Goal: Information Seeking & Learning: Learn about a topic

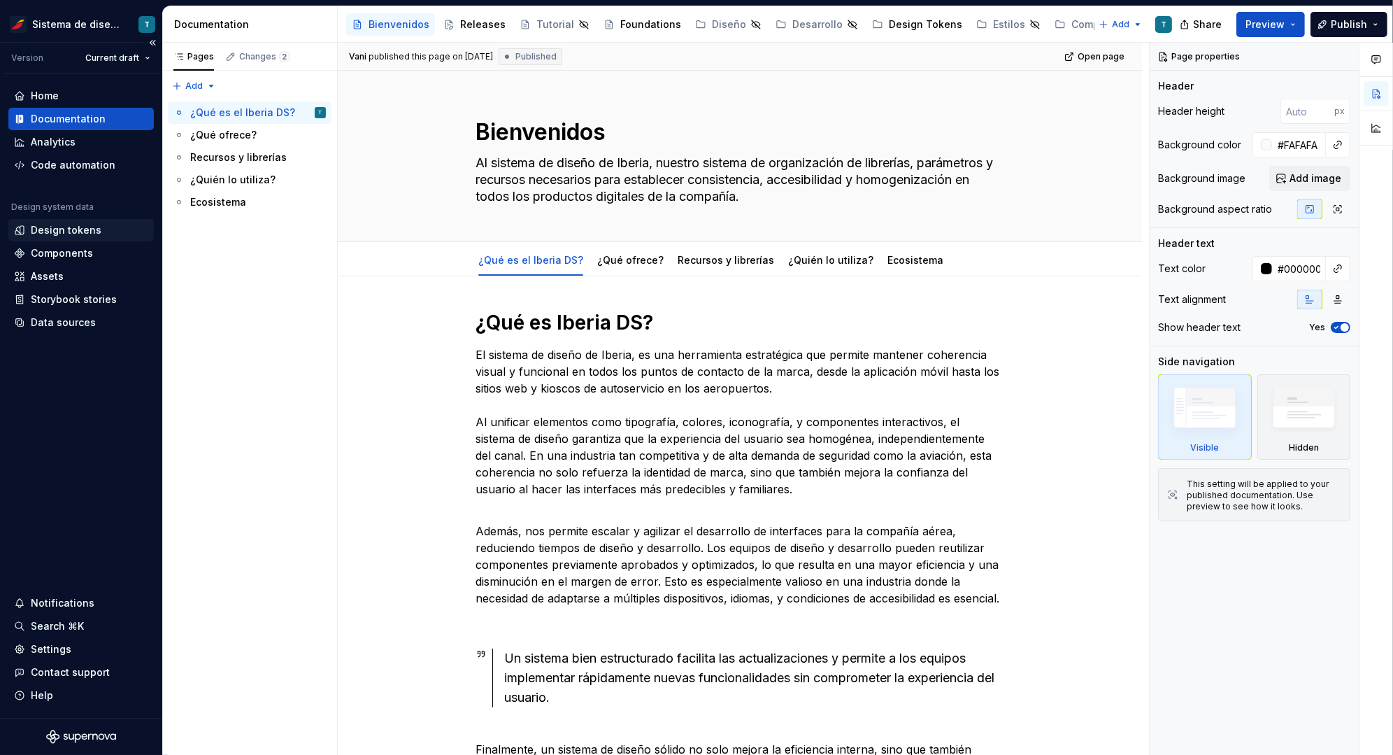
click at [73, 232] on div "Design tokens" at bounding box center [66, 230] width 71 height 14
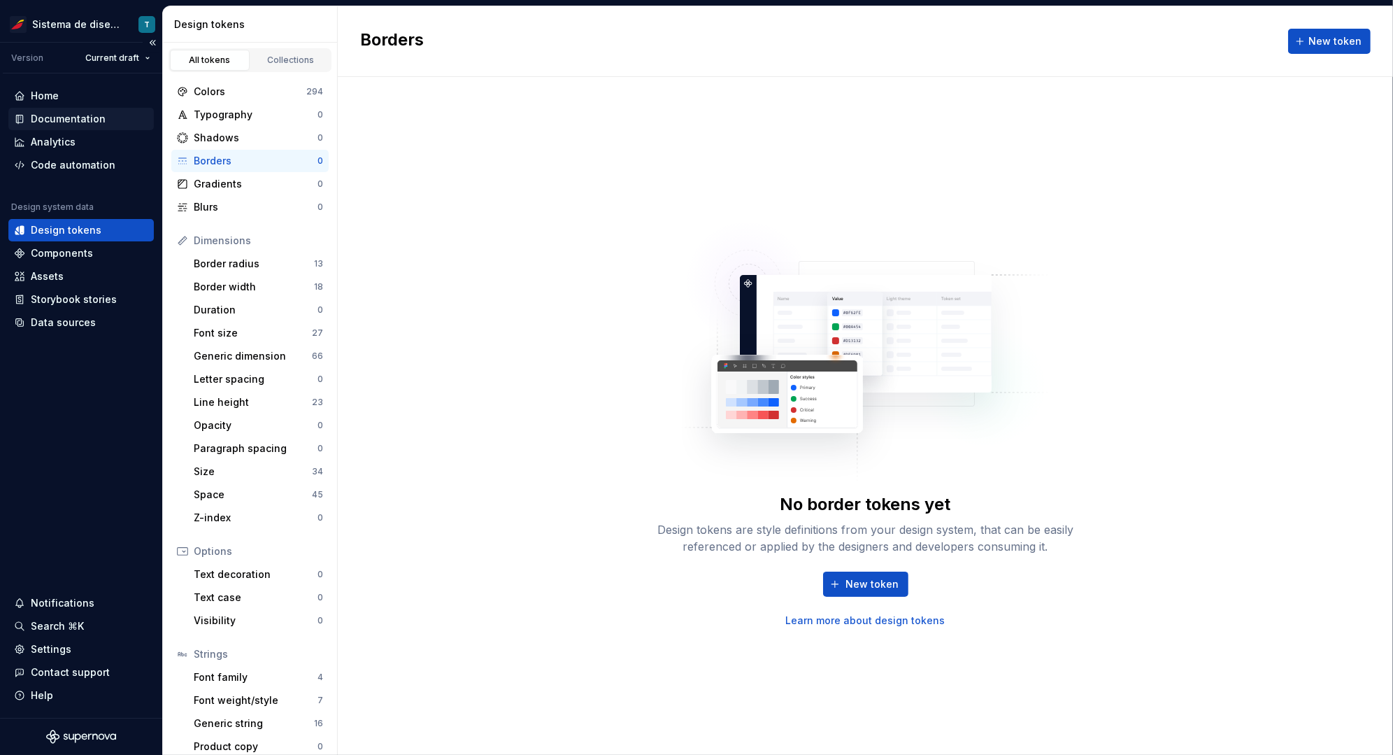
click at [80, 119] on div "Documentation" at bounding box center [68, 119] width 75 height 14
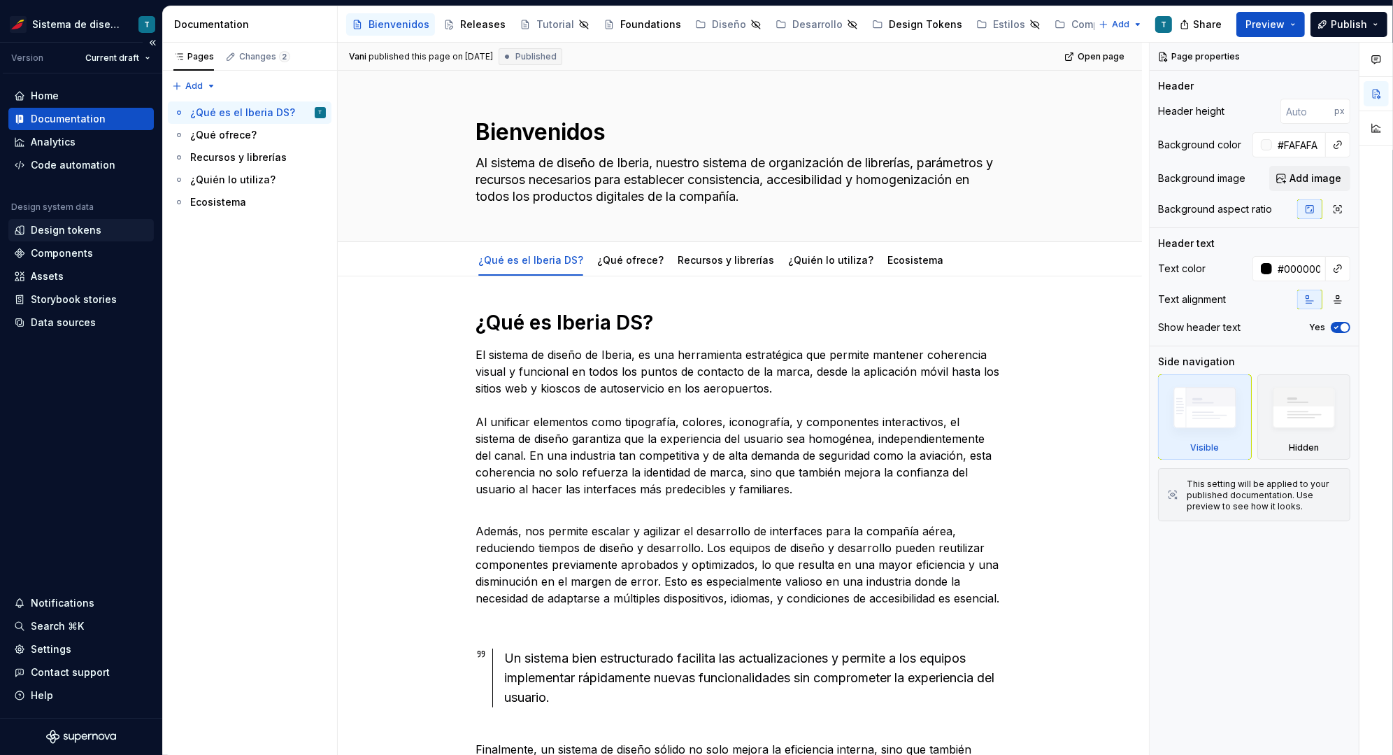
click at [90, 229] on div "Design tokens" at bounding box center [66, 230] width 71 height 14
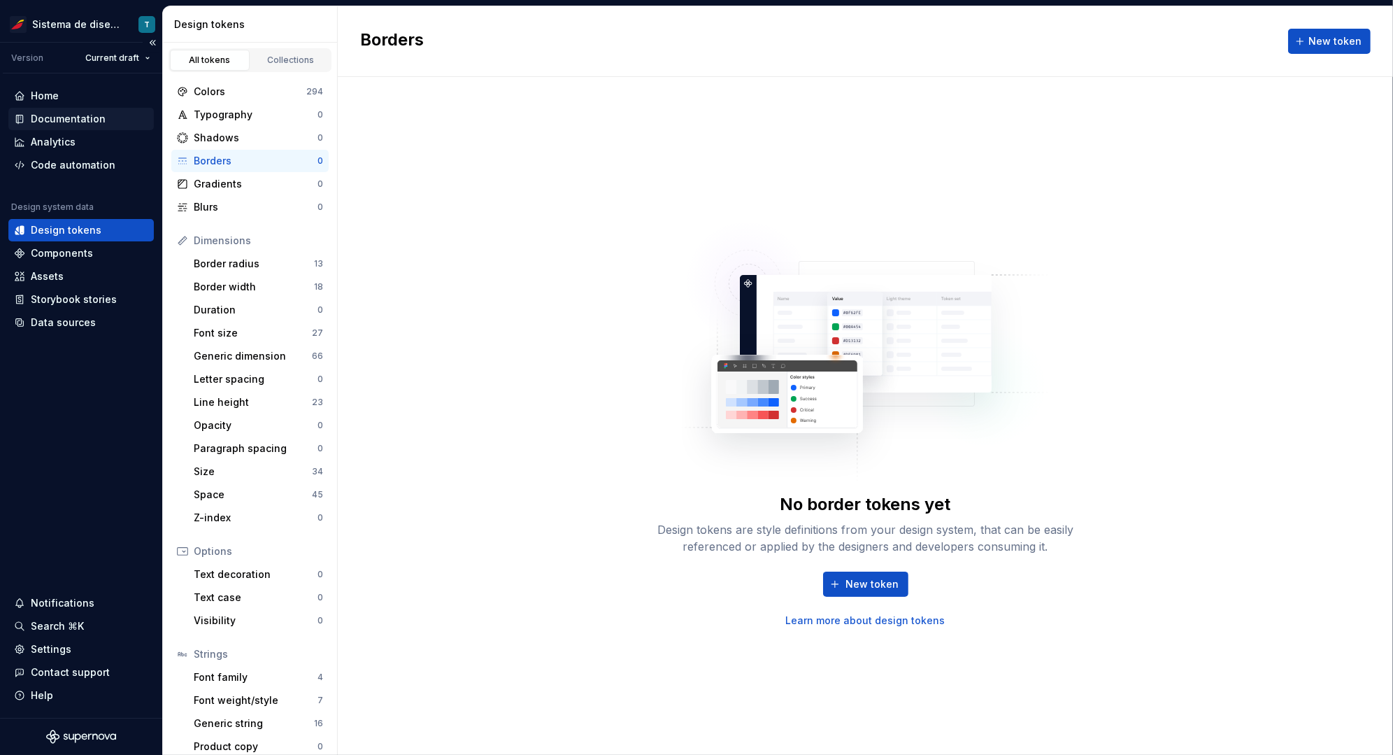
click at [83, 120] on div "Documentation" at bounding box center [68, 119] width 75 height 14
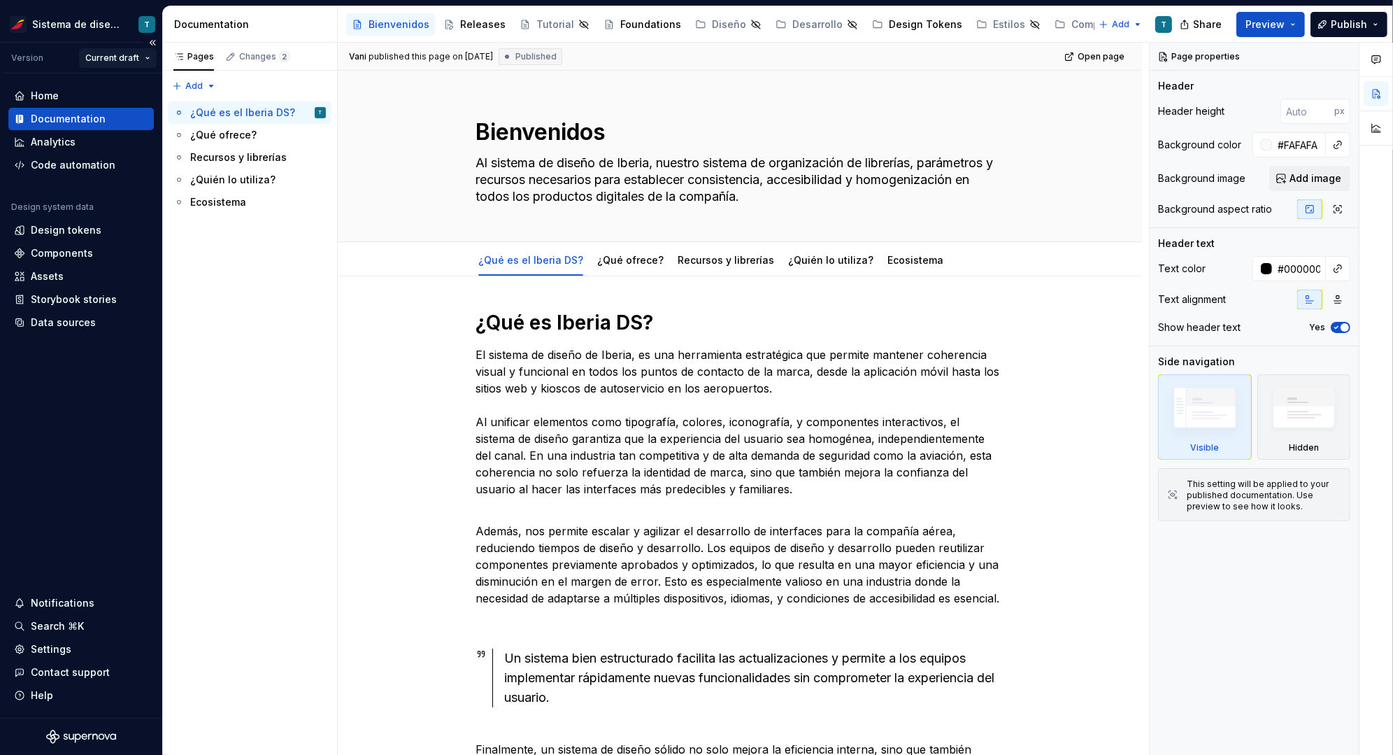
click at [127, 58] on html "Sistema de diseño Iberia T Version Current draft Home Documentation Analytics C…" at bounding box center [696, 377] width 1393 height 755
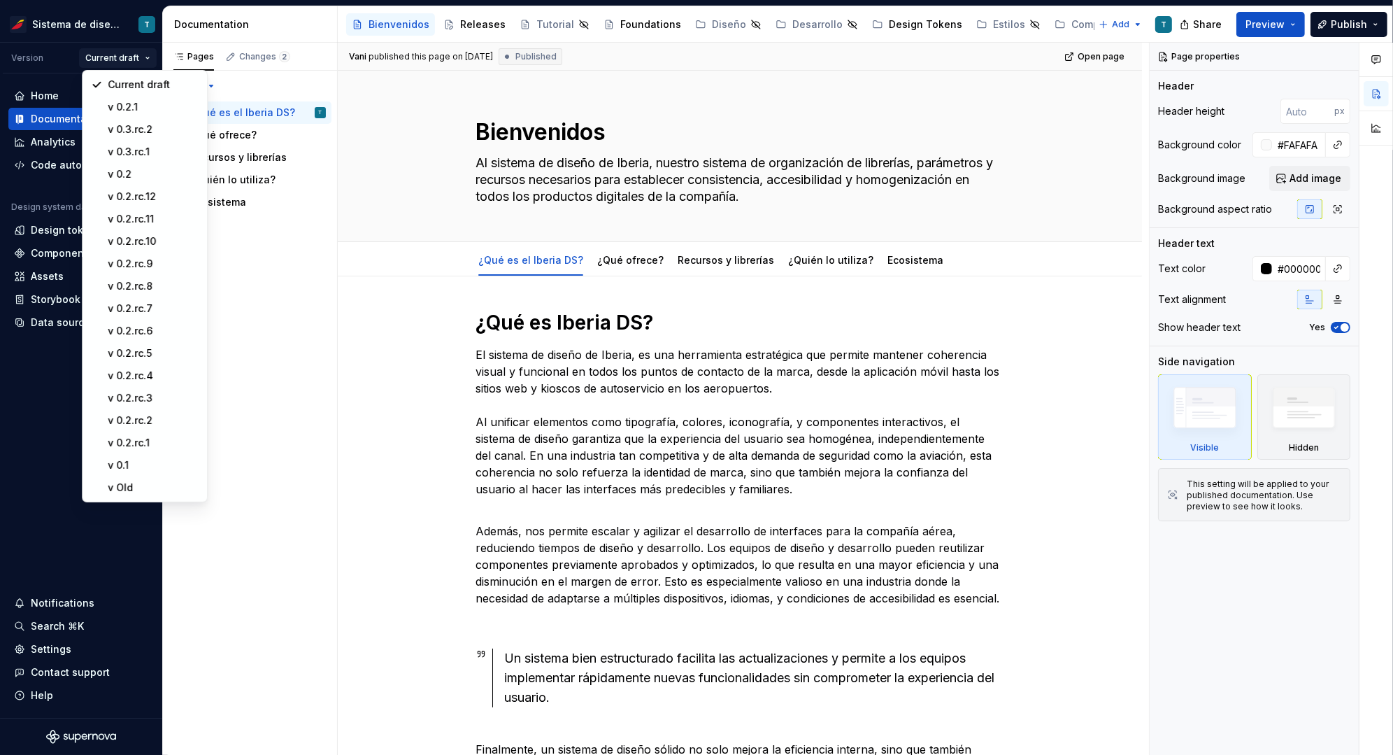
click at [337, 427] on html "Sistema de diseño Iberia T Version Current draft Home Documentation Analytics C…" at bounding box center [696, 377] width 1393 height 755
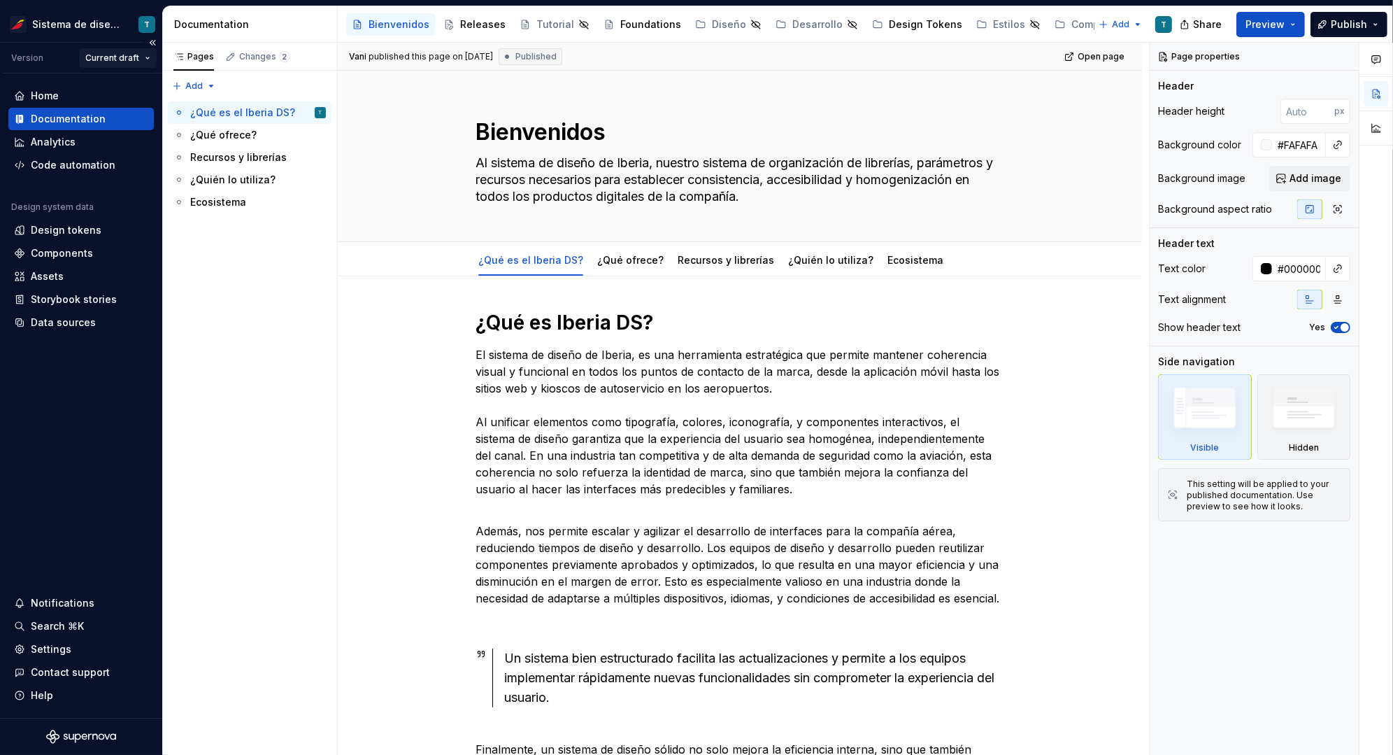
click at [129, 62] on html "Sistema de diseño Iberia T Version Current draft Home Documentation Analytics C…" at bounding box center [696, 377] width 1393 height 755
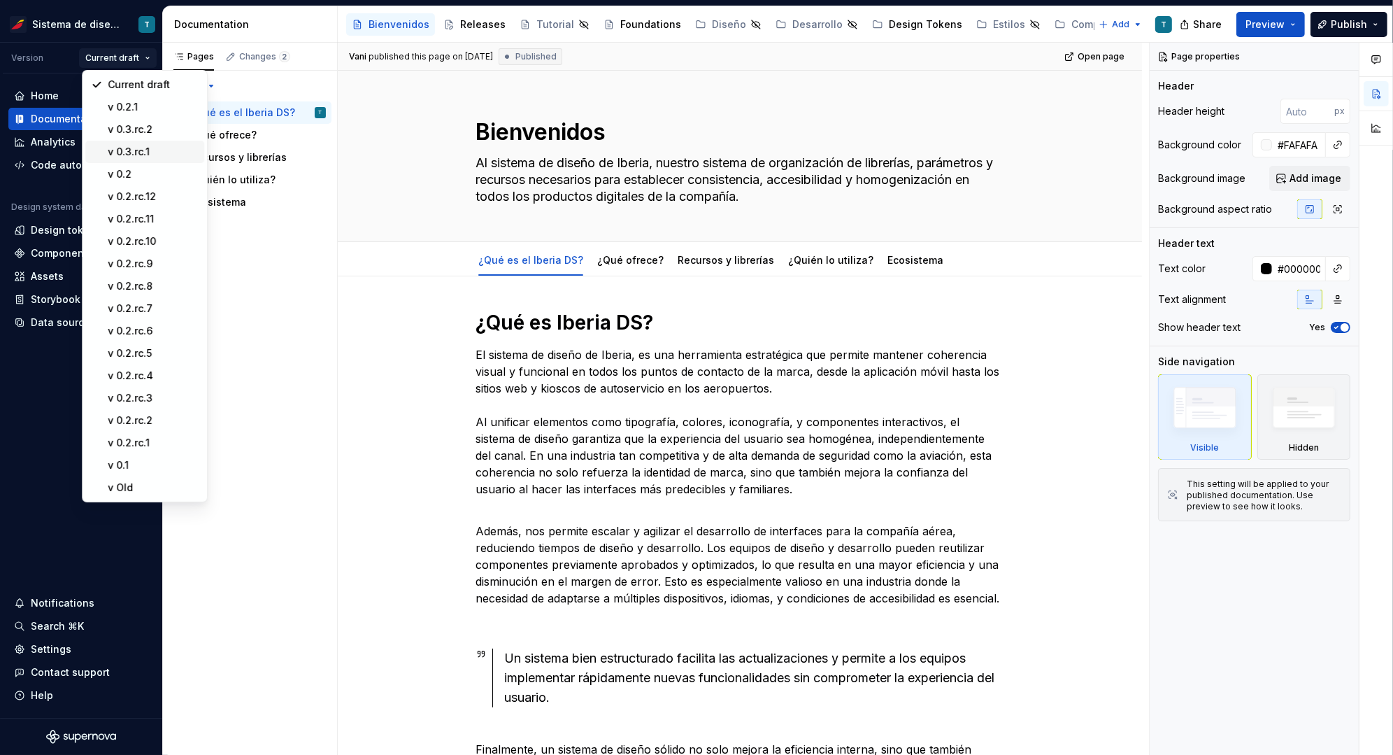
click at [141, 150] on div "v 0.3.rc.1" at bounding box center [153, 152] width 91 height 14
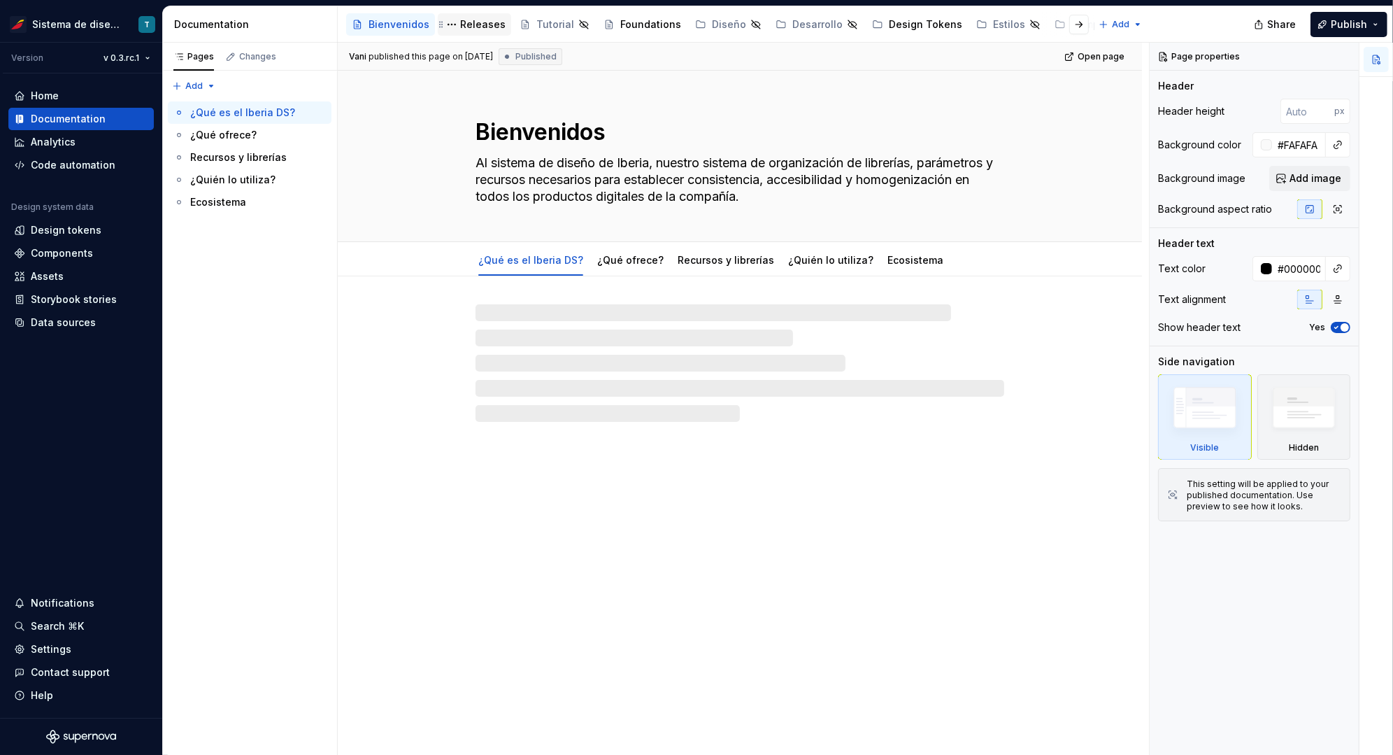
click at [478, 22] on div "Releases" at bounding box center [482, 24] width 45 height 14
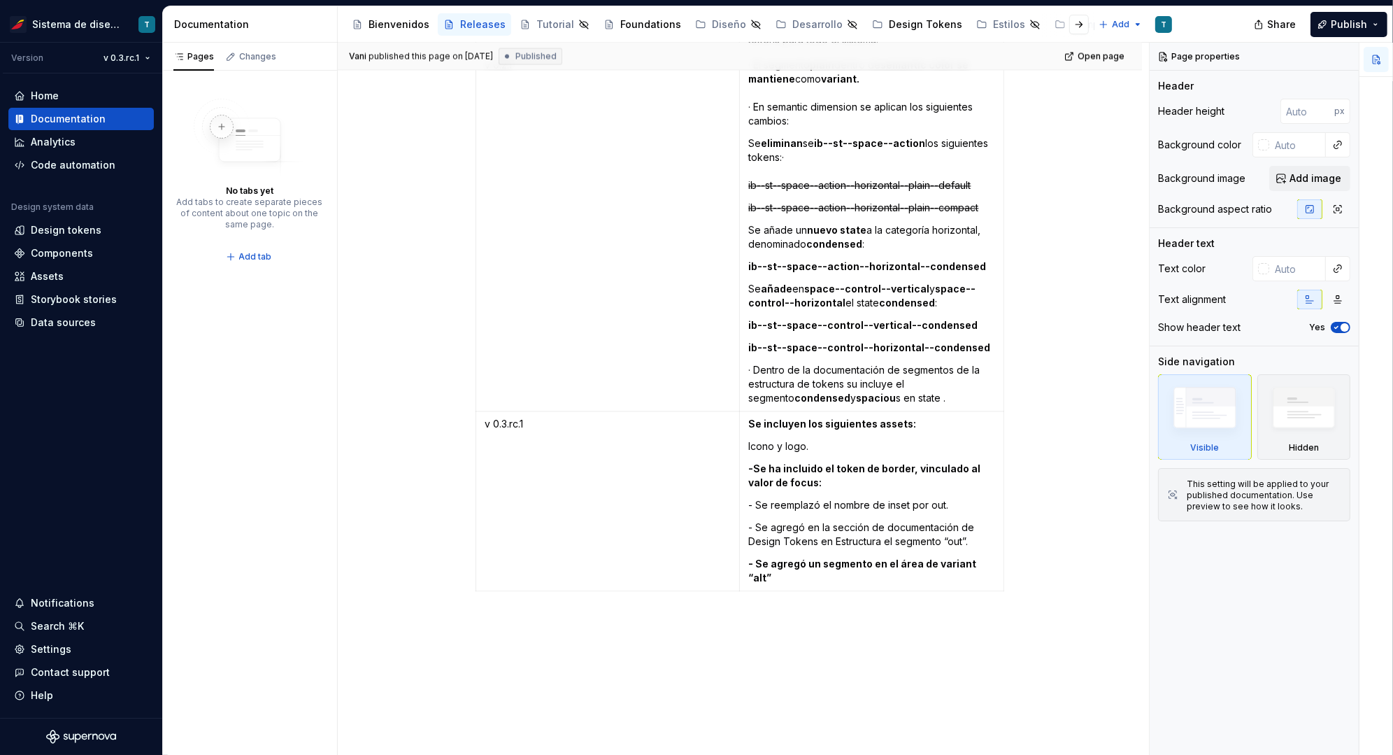
scroll to position [3123, 0]
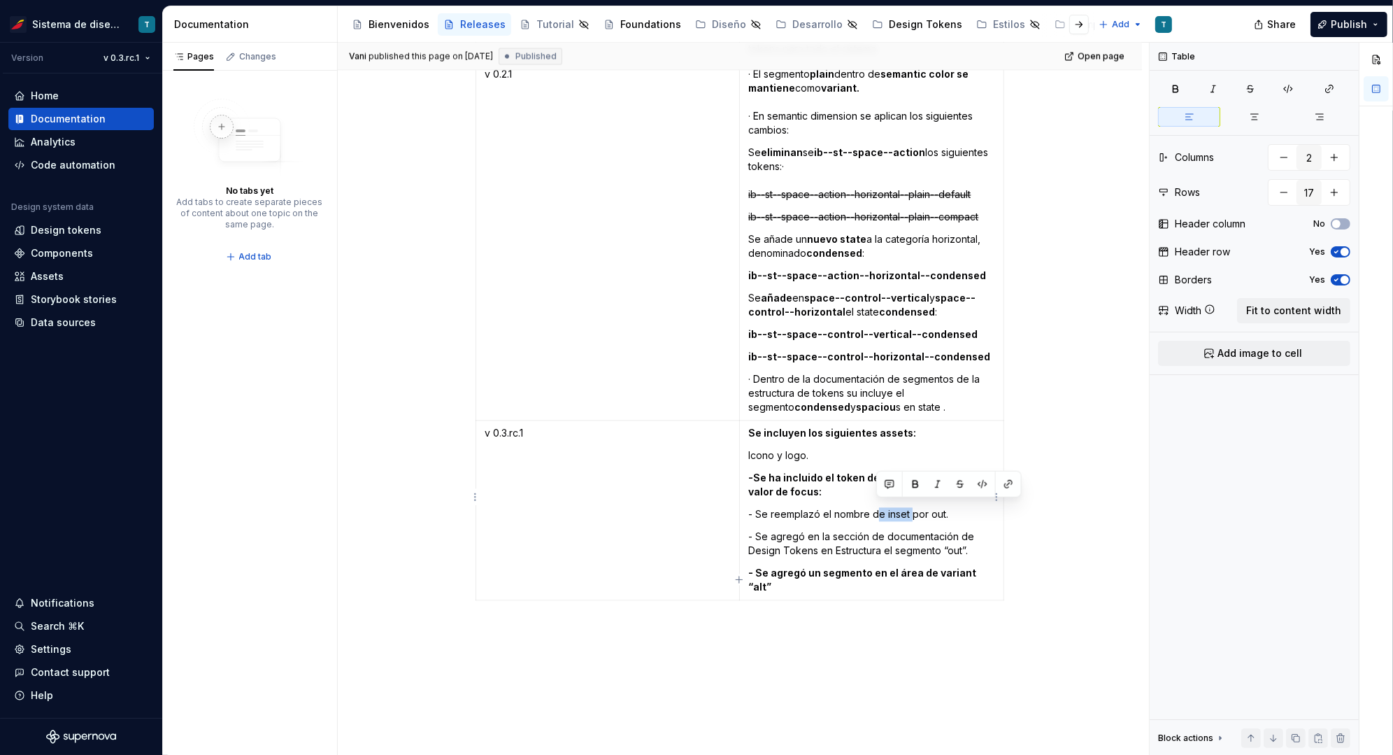
drag, startPoint x: 911, startPoint y: 510, endPoint x: 875, endPoint y: 509, distance: 36.4
click at [875, 509] on p "- Se reemplazó el nombre de inset por out." at bounding box center [871, 515] width 247 height 14
drag, startPoint x: 949, startPoint y: 566, endPoint x: 926, endPoint y: 565, distance: 23.1
click at [926, 567] on strong "- Se agregó un segmento en el área de variant “alt”" at bounding box center [863, 580] width 230 height 26
click at [891, 539] on p "- Se agregó en la sección de documentación de Design Tokens en Estructura el se…" at bounding box center [871, 544] width 247 height 28
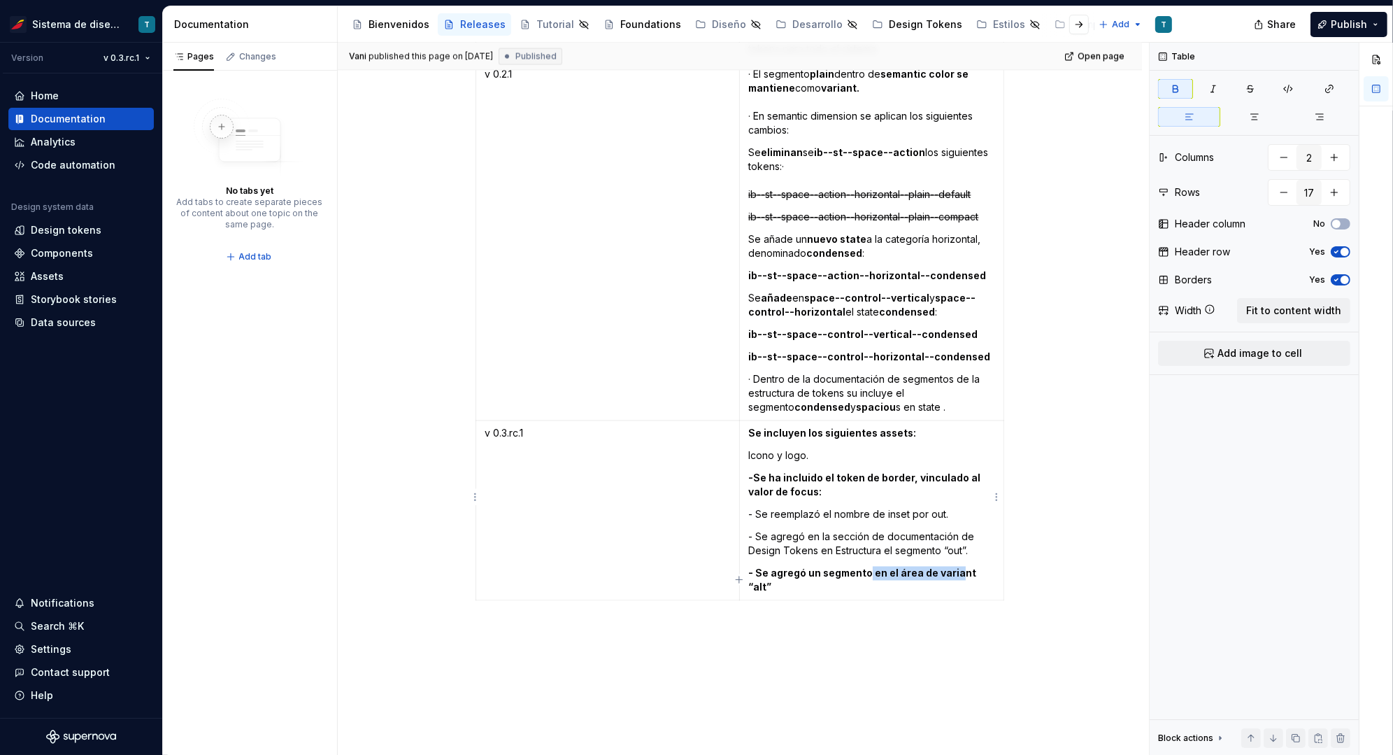
drag, startPoint x: 955, startPoint y: 566, endPoint x: 865, endPoint y: 567, distance: 89.5
click at [865, 567] on strong "- Se agregó un segmento en el área de variant “alt”" at bounding box center [863, 580] width 230 height 26
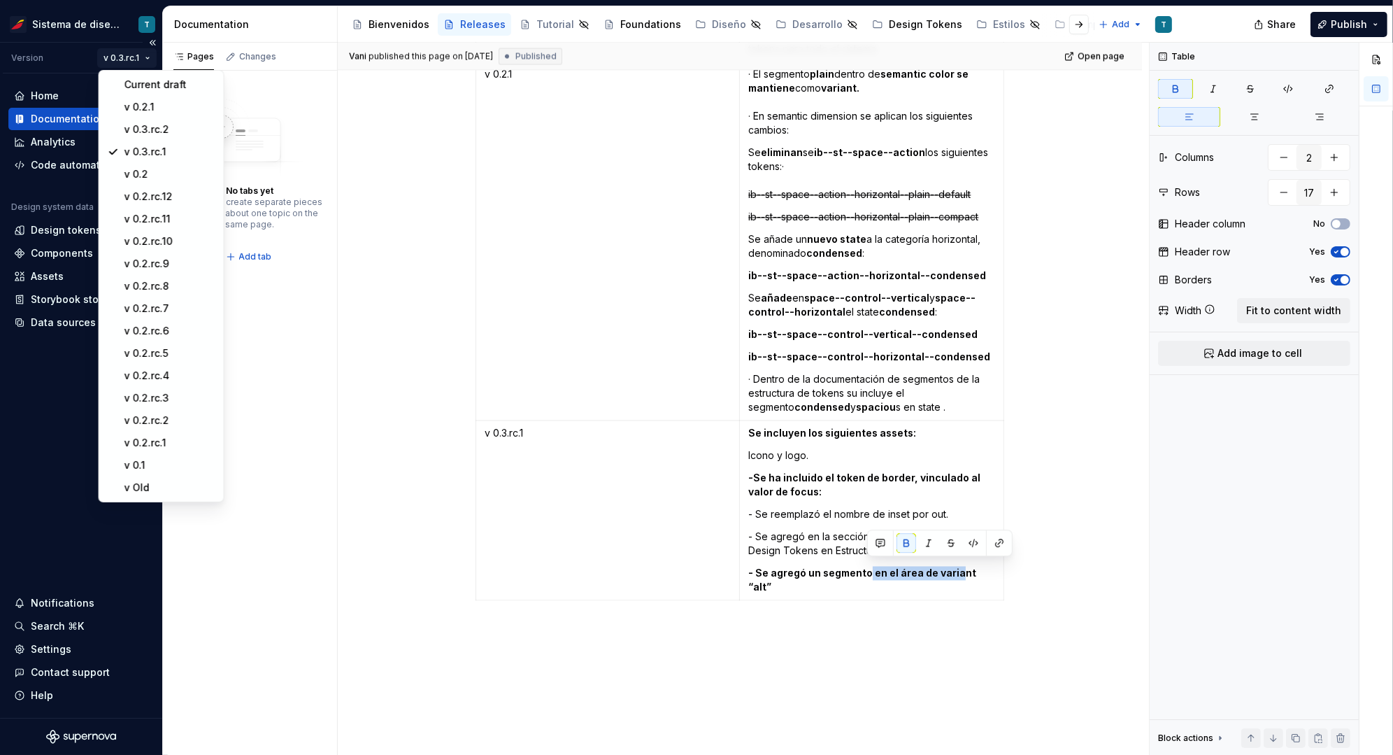
click at [133, 58] on html "Sistema de diseño Iberia T Version v 0.3.rc.1 Home Documentation Analytics Code…" at bounding box center [696, 377] width 1393 height 755
click at [139, 131] on div "v 0.3.rc.2" at bounding box center [170, 129] width 91 height 14
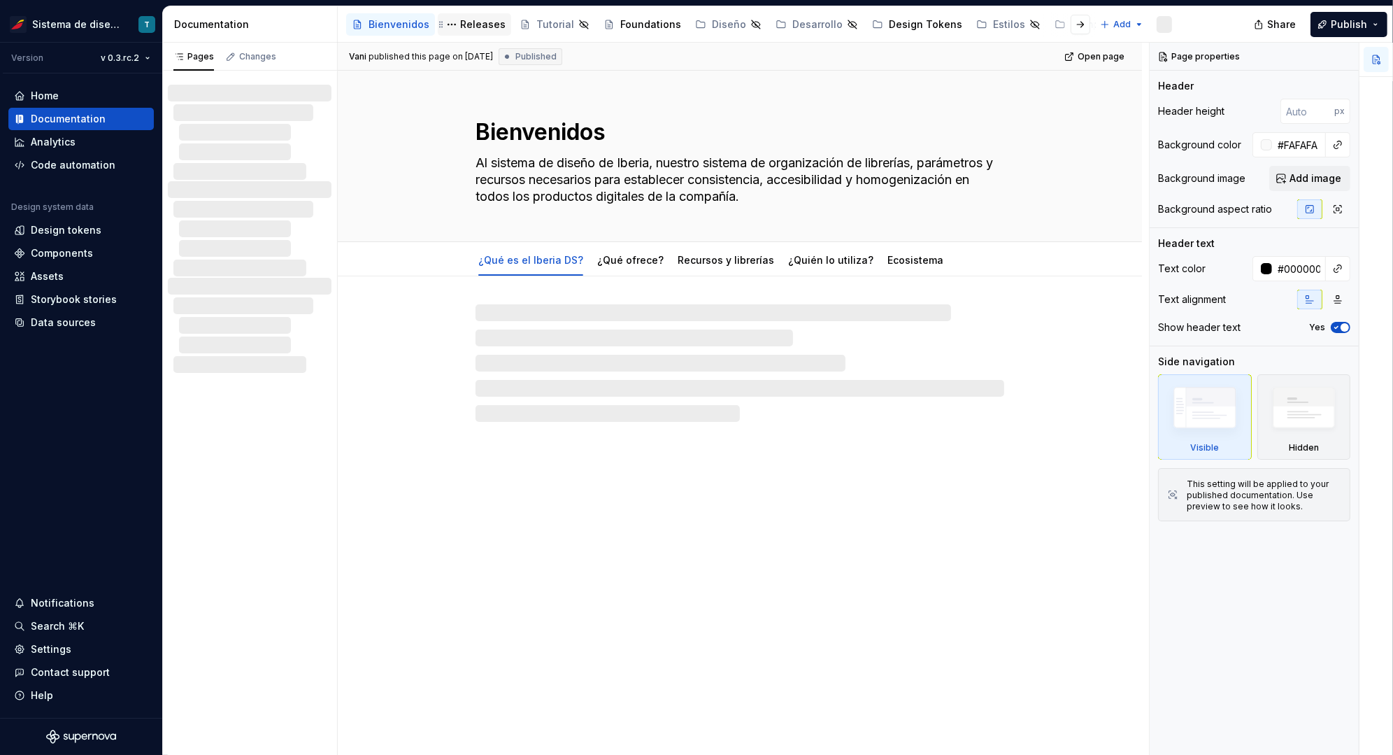
click at [471, 29] on div "Releases" at bounding box center [482, 24] width 45 height 14
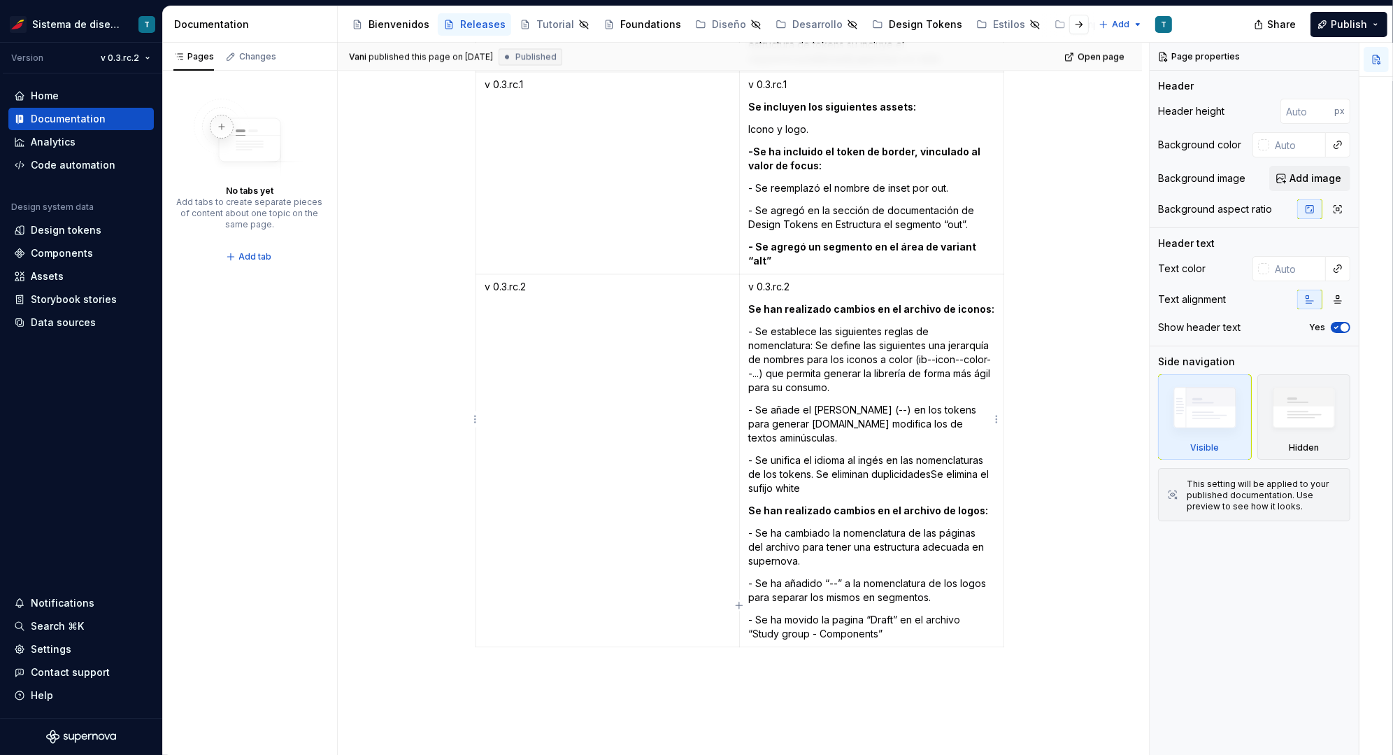
scroll to position [3493, 0]
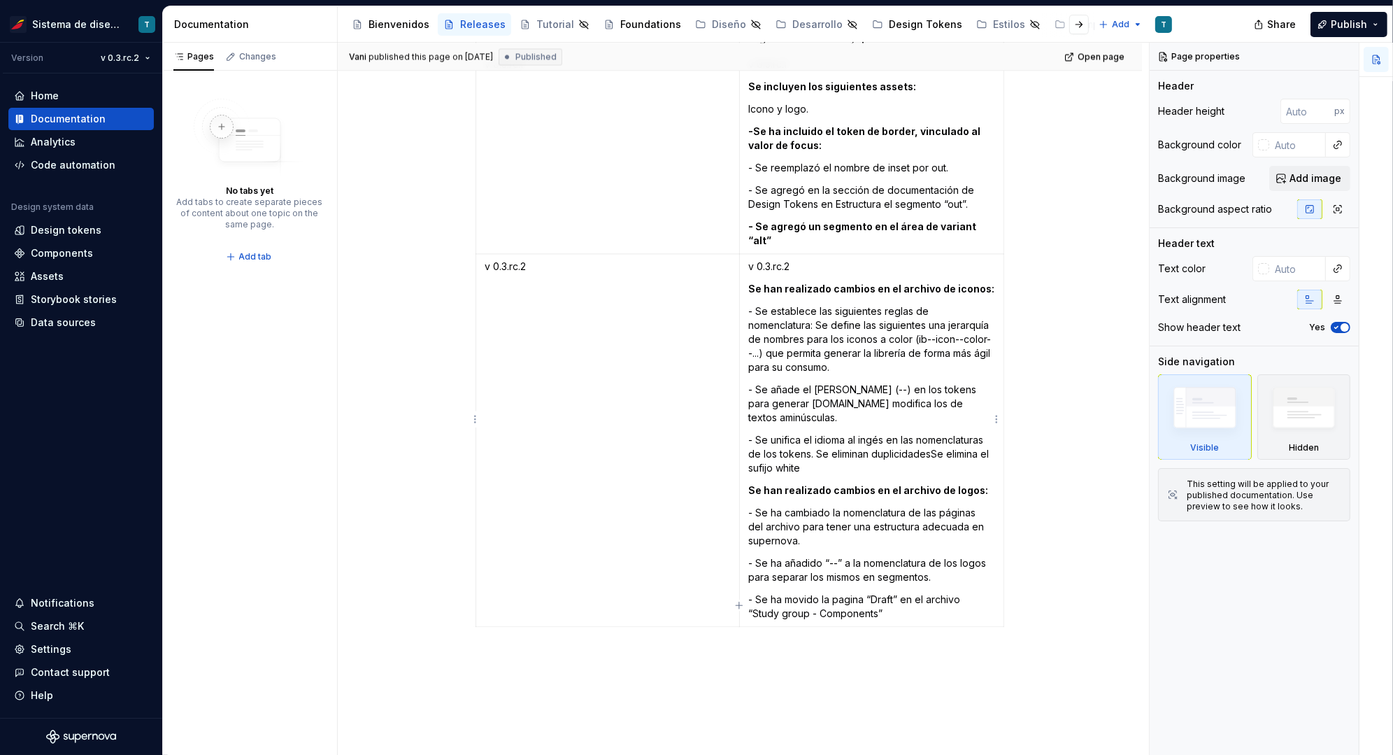
type textarea "*"
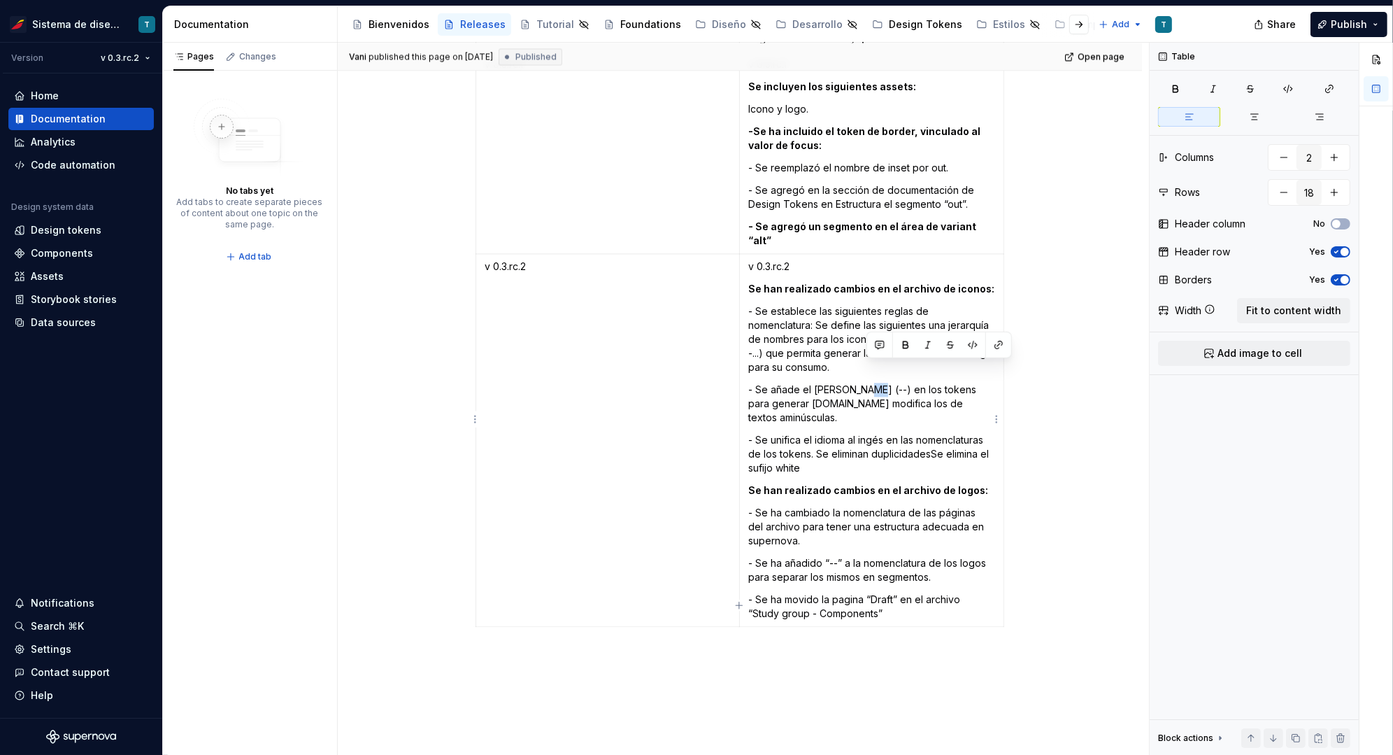
drag, startPoint x: 867, startPoint y: 369, endPoint x: 858, endPoint y: 371, distance: 9.3
click at [858, 383] on p "- Se añade el [PERSON_NAME] (--) en los tokens para generar [DOMAIN_NAME] modif…" at bounding box center [871, 404] width 247 height 42
click at [862, 433] on p "- Se unifica el idioma al ingés en las nomenclaturas de los tokens. Se eliminan…" at bounding box center [871, 454] width 247 height 42
click at [832, 439] on p "- Se unifica el idioma al ingés en las nomenclaturas de los tokens. Se eliminan…" at bounding box center [871, 454] width 247 height 42
click at [872, 433] on p "- Se unifica el idioma al ingés en las nomenclaturas de los tokens. Se eliminan…" at bounding box center [871, 454] width 247 height 42
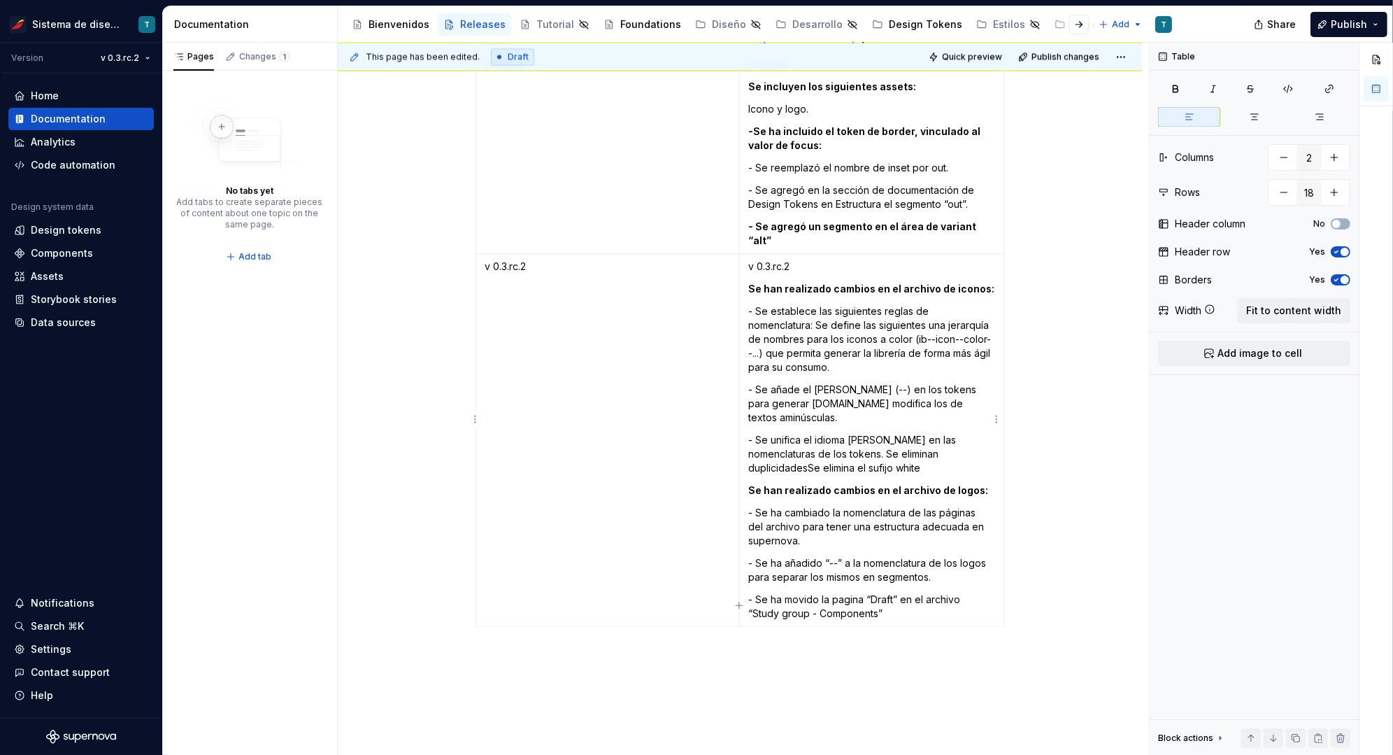
click at [886, 440] on p "- Se unifica el idioma [PERSON_NAME] en las nomenclaturas de los tokens. Se eli…" at bounding box center [871, 454] width 247 height 42
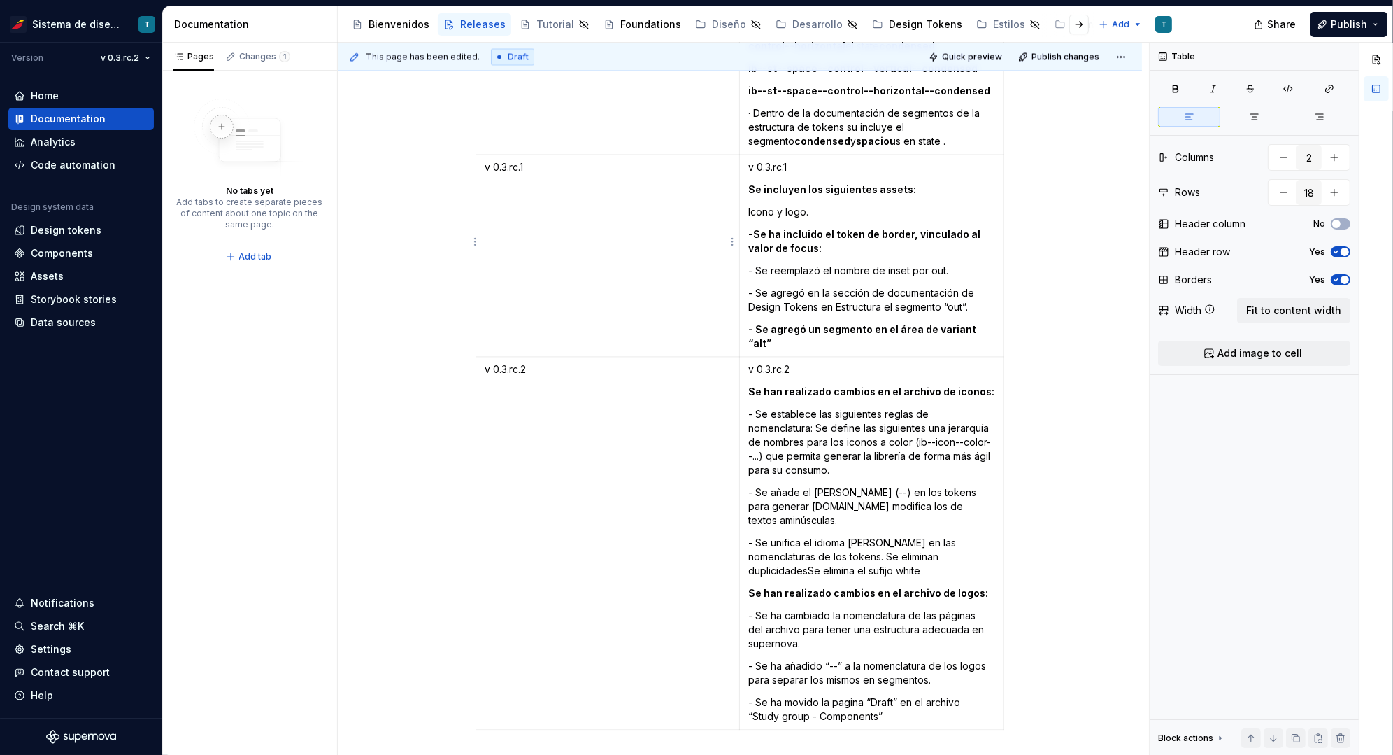
scroll to position [3369, 0]
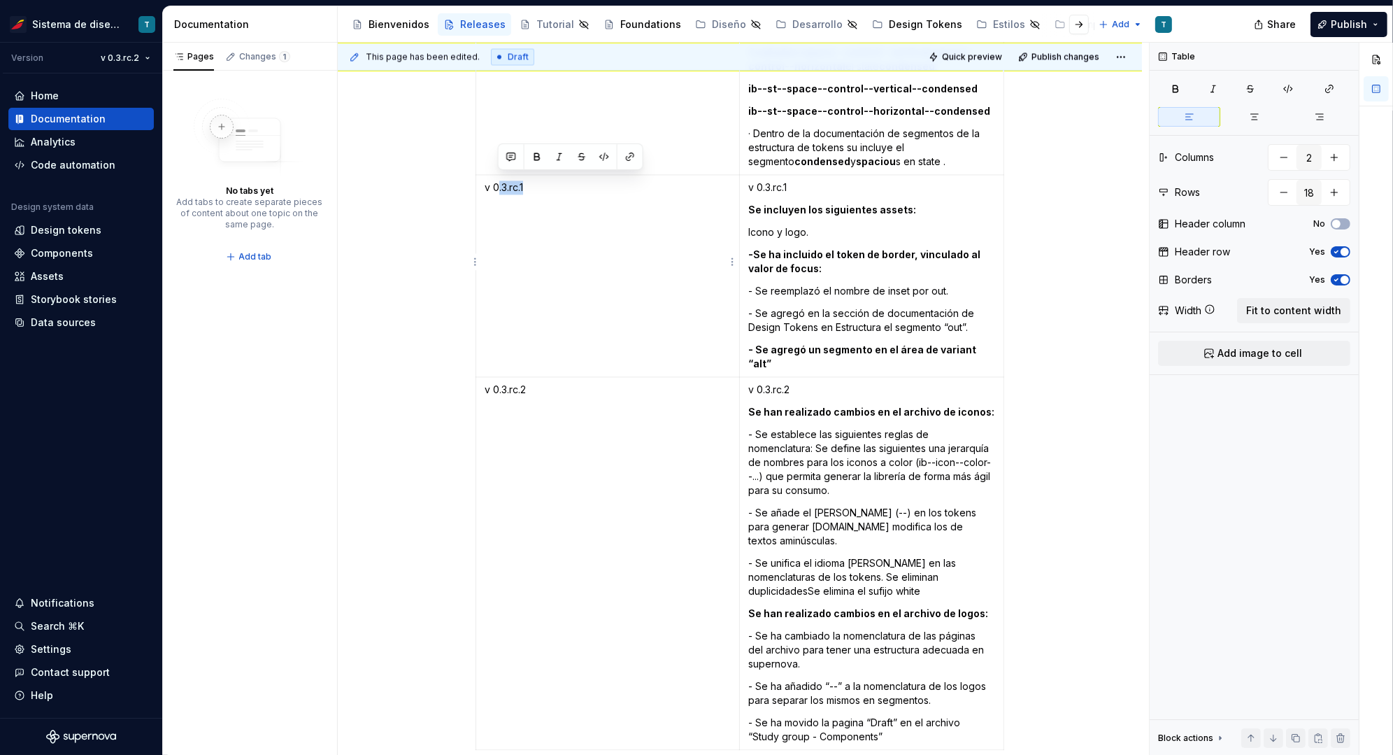
drag, startPoint x: 499, startPoint y: 184, endPoint x: 533, endPoint y: 353, distance: 172.0
click at [529, 183] on p "v 0.3.rc.1" at bounding box center [608, 187] width 246 height 14
drag, startPoint x: 509, startPoint y: 372, endPoint x: 541, endPoint y: 371, distance: 32.2
click at [541, 383] on p "v 0.3.rc.2" at bounding box center [608, 390] width 246 height 14
click at [559, 418] on td "v 0.3.rc.2" at bounding box center [608, 563] width 264 height 373
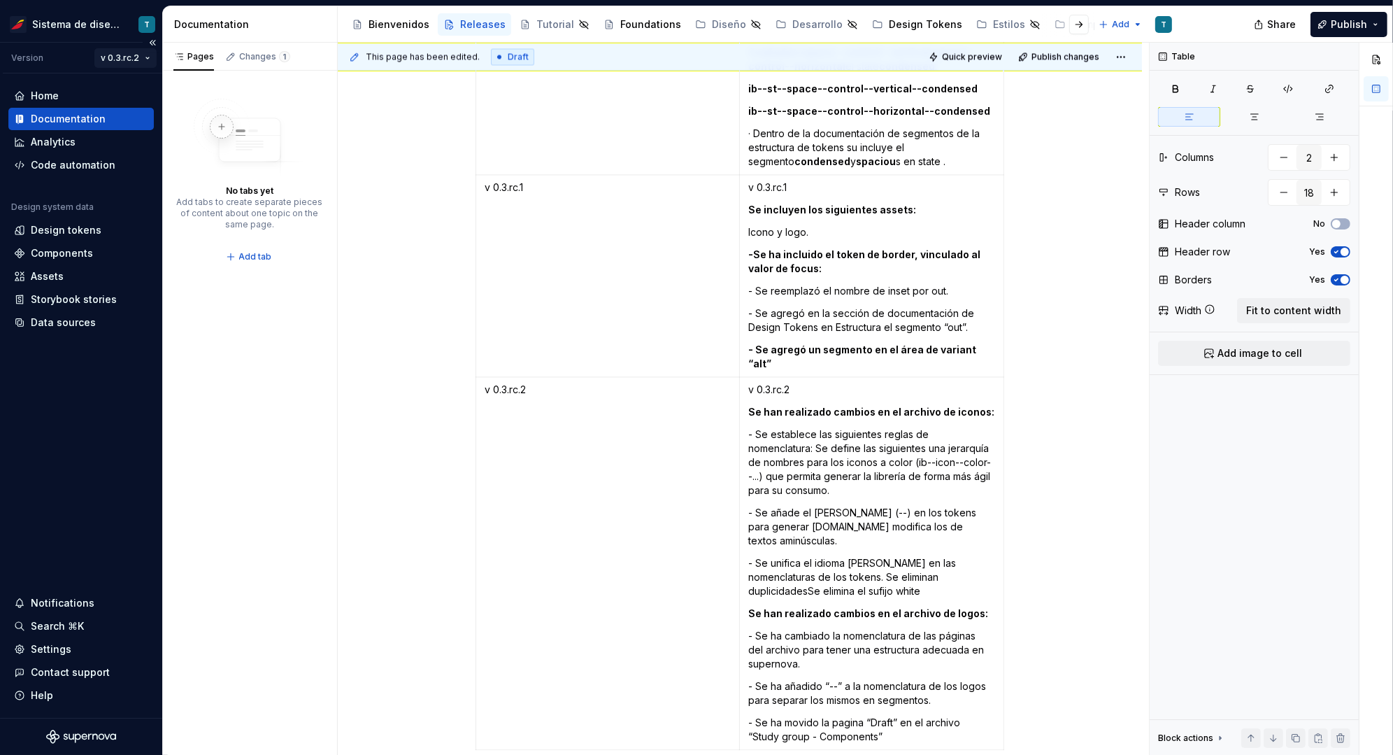
click at [150, 60] on html "Sistema de diseño Iberia T Version v 0.3.rc.2 Home Documentation Analytics Code…" at bounding box center [696, 377] width 1393 height 755
click at [520, 294] on html "Sistema de diseño Iberia T Version v 0.3.rc.2 Home Documentation Analytics Code…" at bounding box center [696, 377] width 1393 height 755
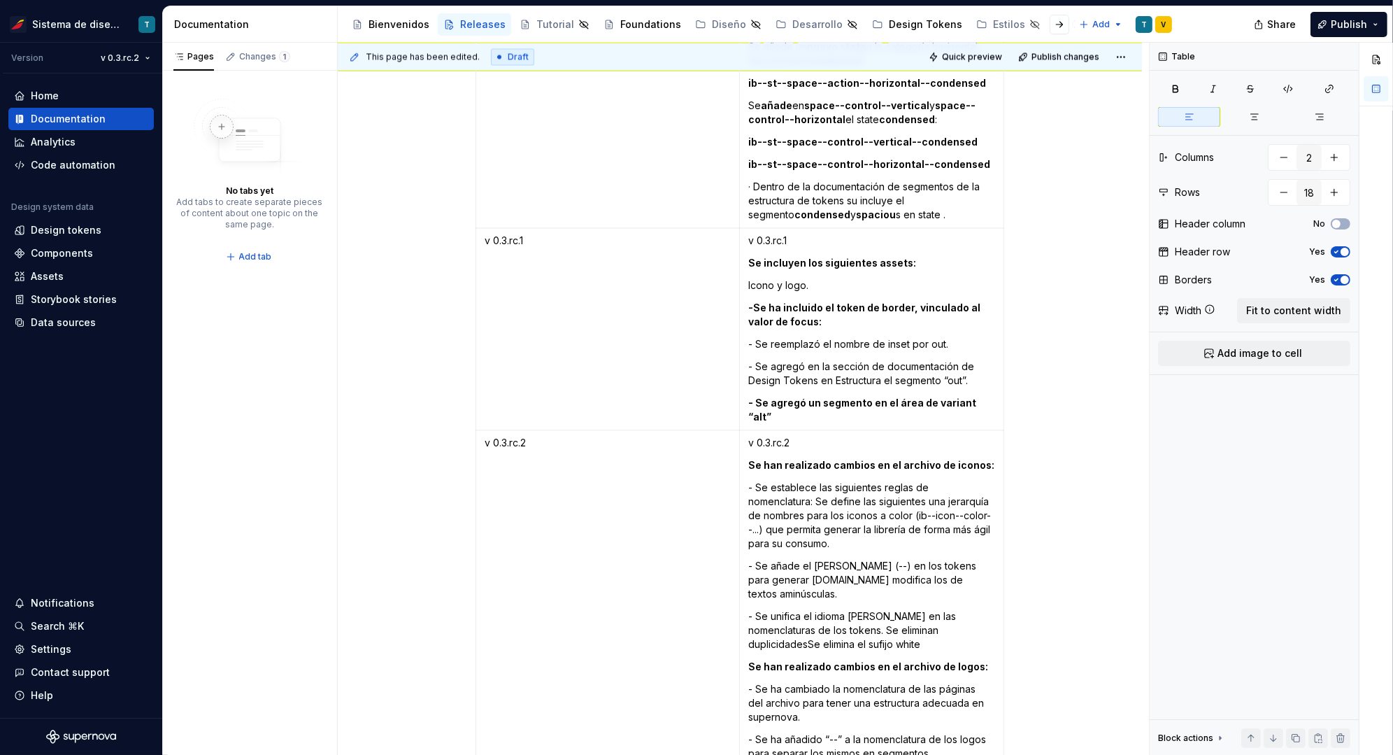
scroll to position [3306, 0]
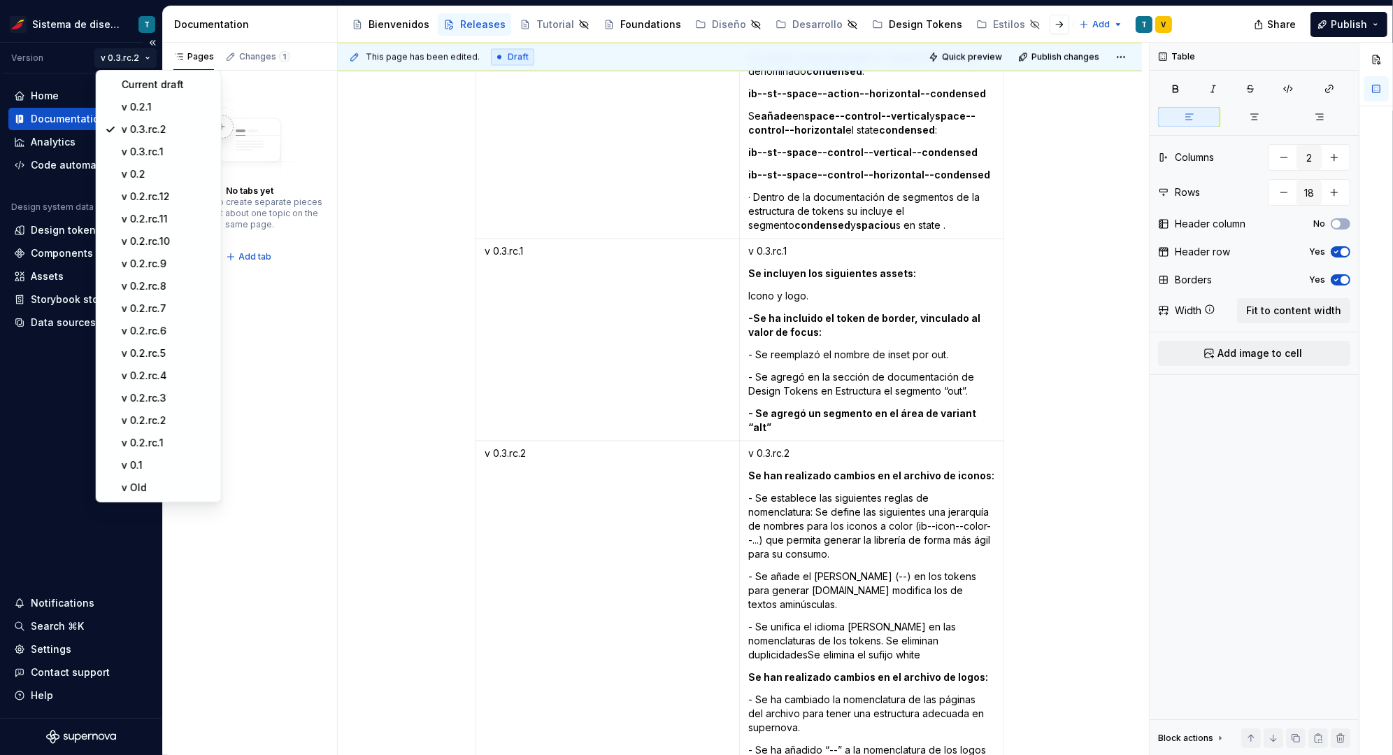
click at [131, 53] on html "Sistema de diseño Iberia T Version v 0.3.rc.2 Home Documentation Analytics Code…" at bounding box center [696, 377] width 1393 height 755
click at [148, 105] on div "v 0.2.1" at bounding box center [167, 107] width 91 height 14
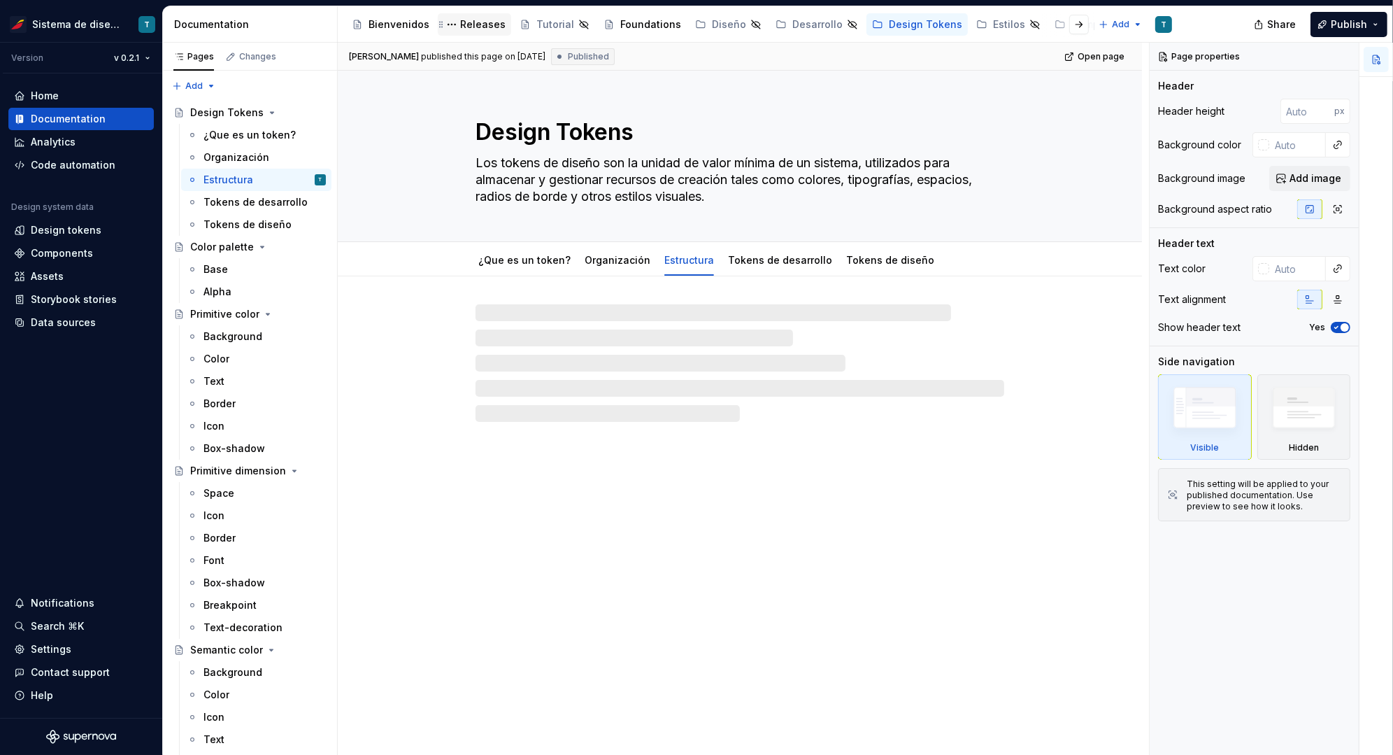
click at [471, 22] on div "Releases" at bounding box center [482, 24] width 45 height 14
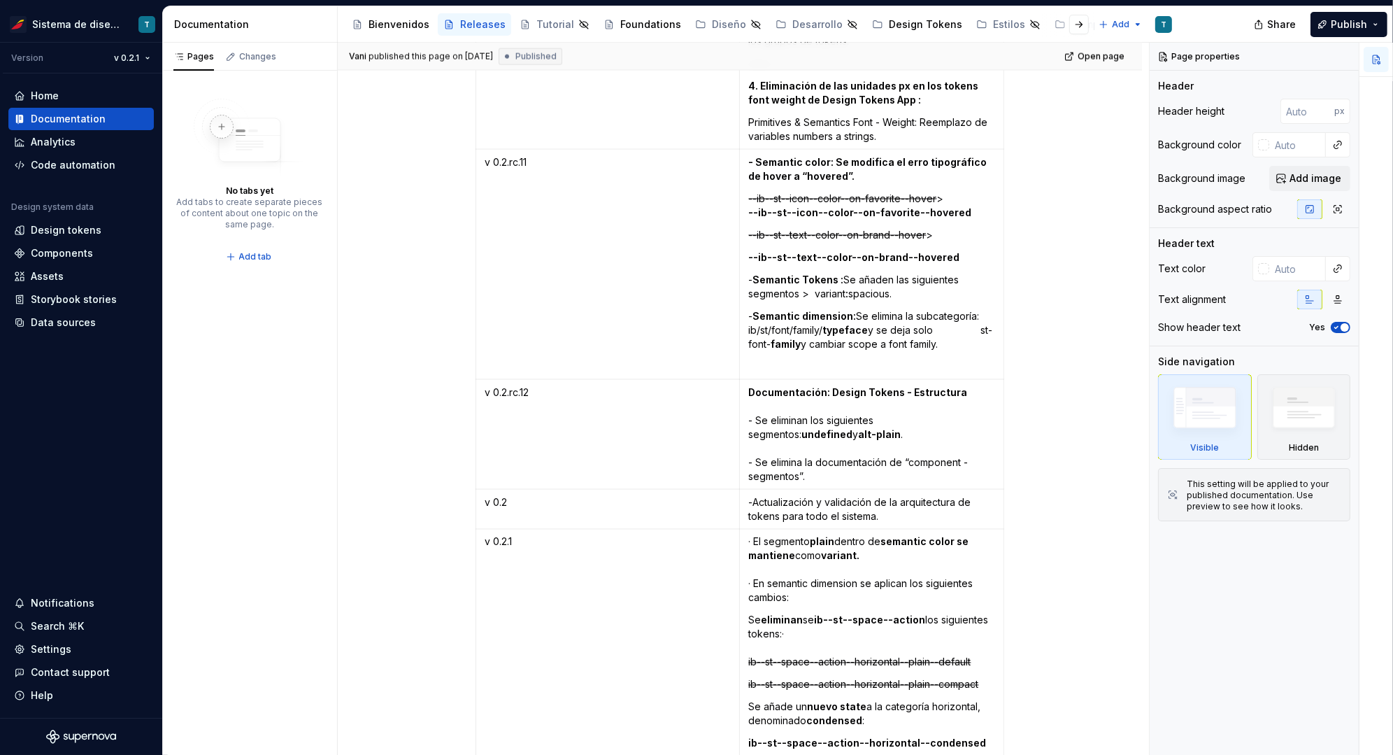
scroll to position [2666, 0]
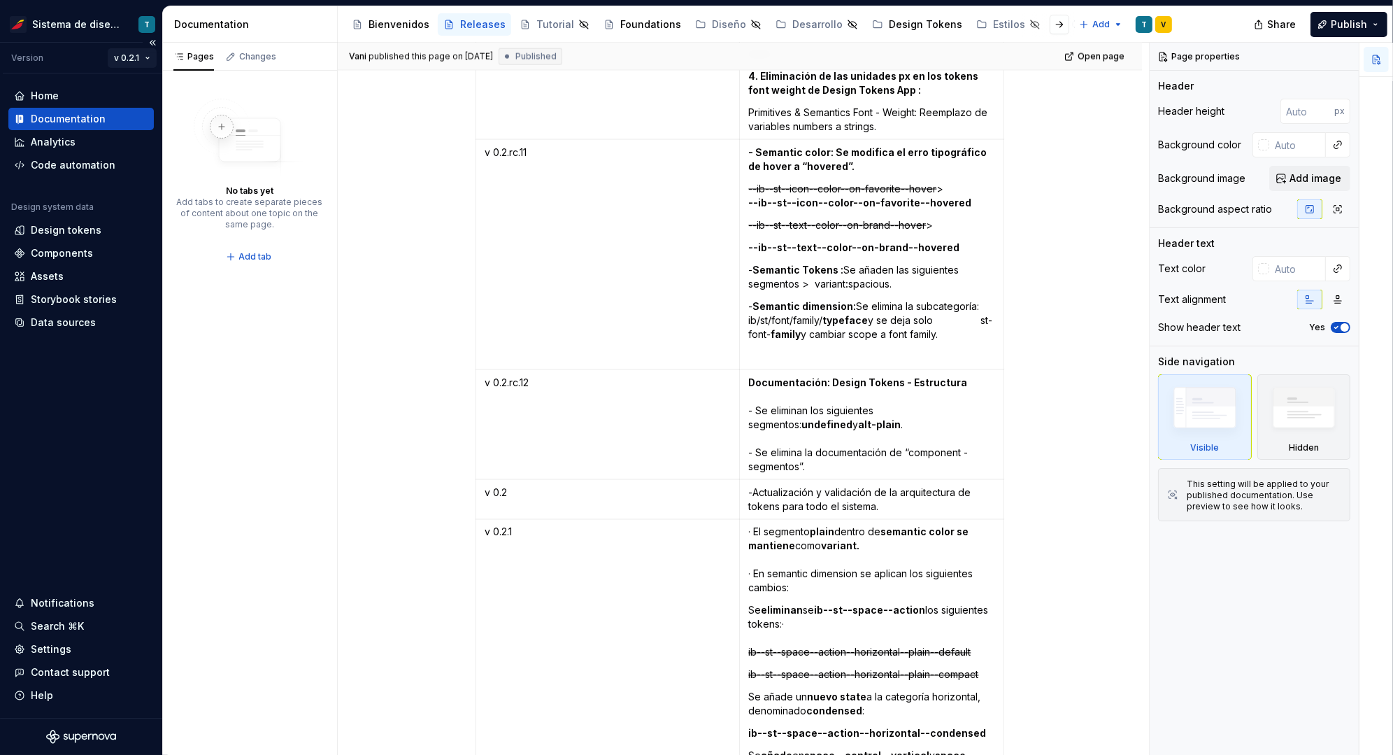
click at [129, 56] on html "Sistema de diseño Iberia T Version v 0.2.1 Home Documentation Analytics Code au…" at bounding box center [696, 377] width 1393 height 755
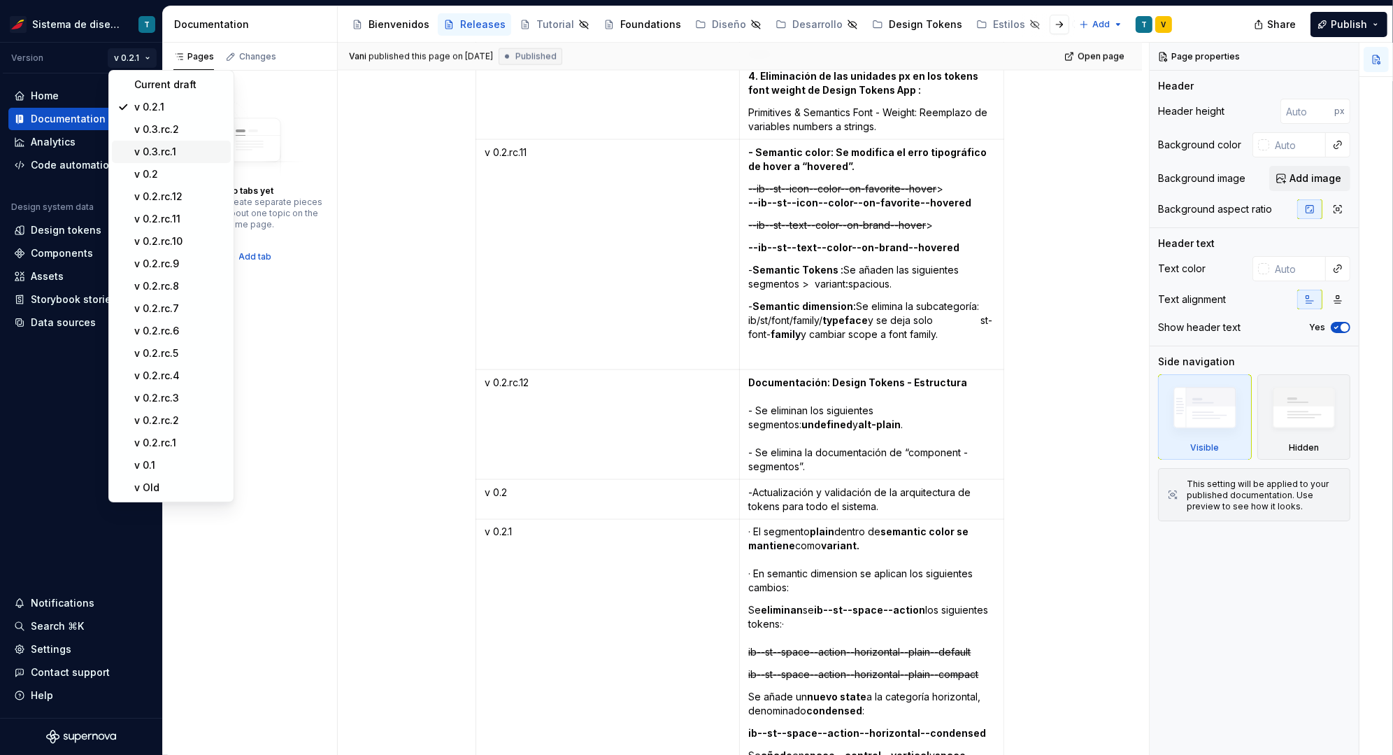
click at [172, 154] on div "v 0.3.rc.1" at bounding box center [179, 152] width 91 height 14
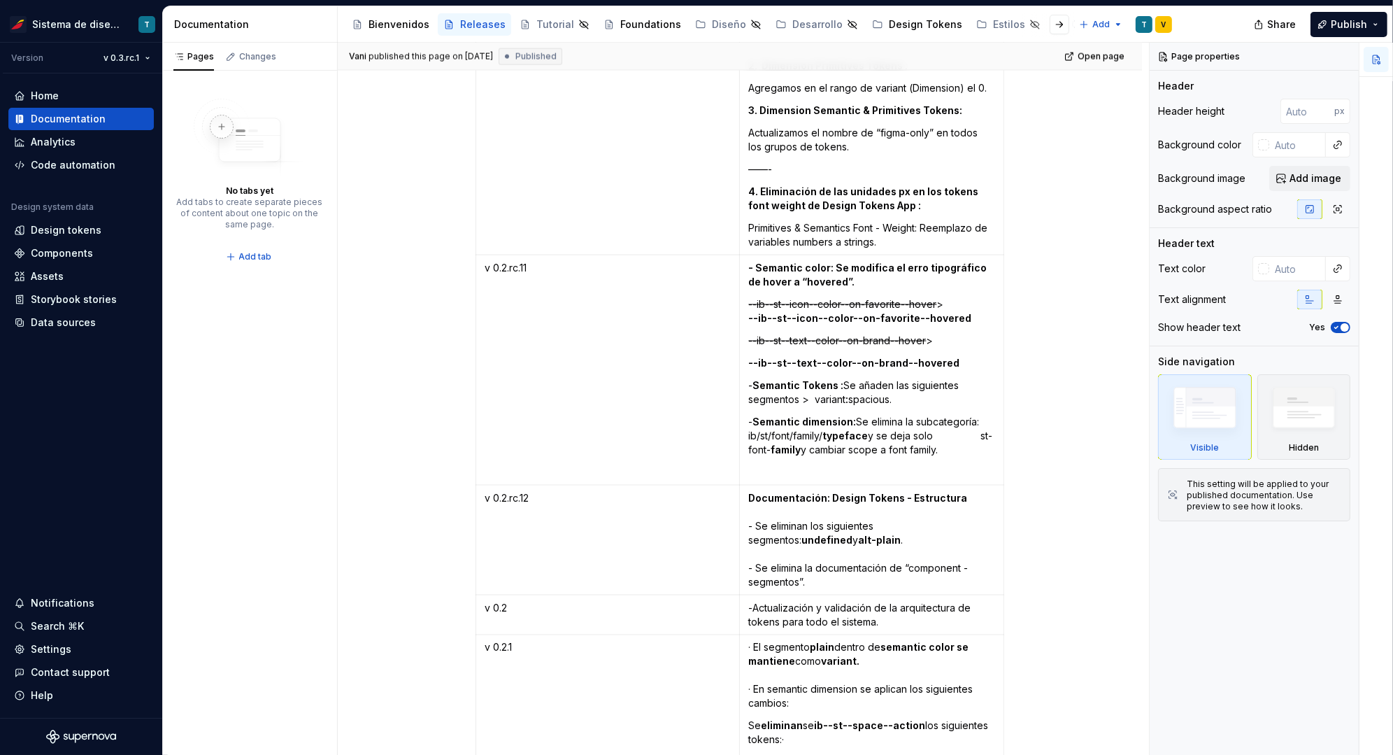
scroll to position [2597, 0]
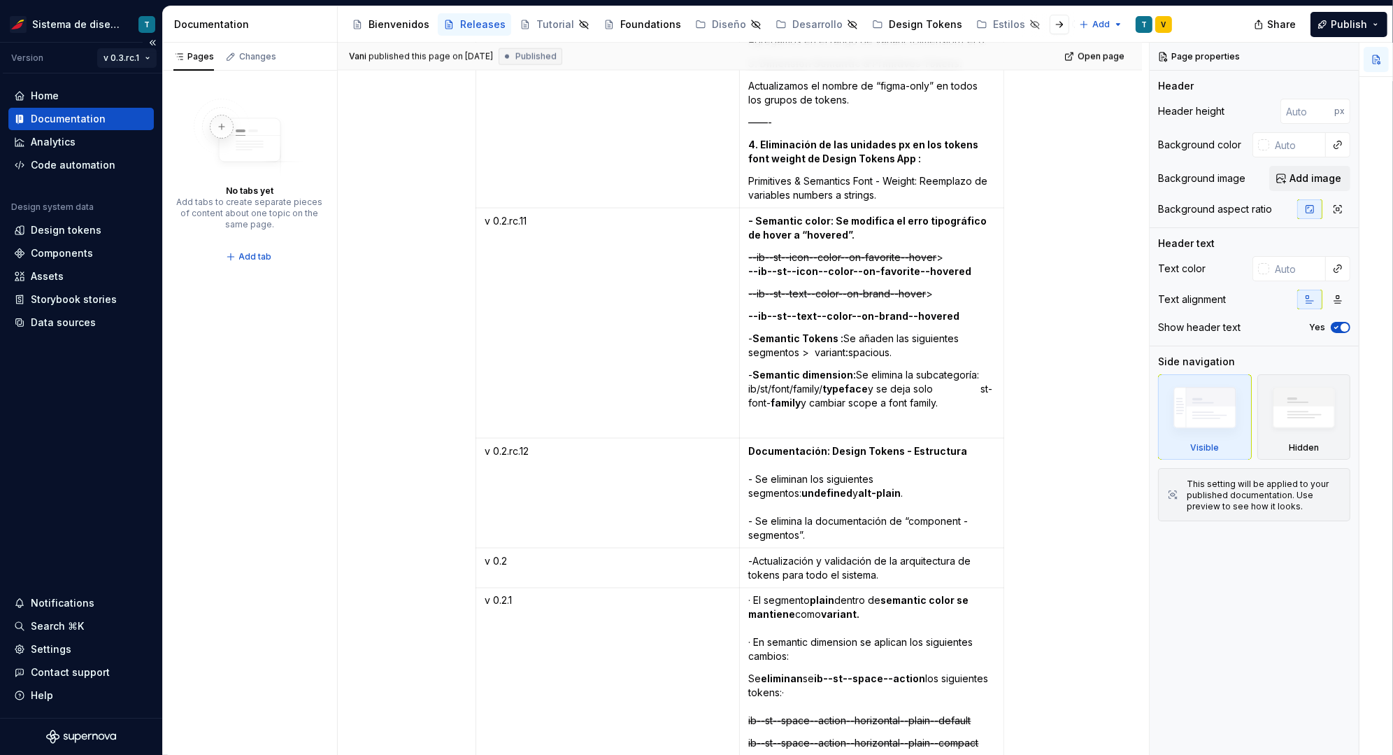
click at [137, 55] on html "Sistema de diseño Iberia T Version v 0.3.rc.1 Home Documentation Analytics Code…" at bounding box center [696, 377] width 1393 height 755
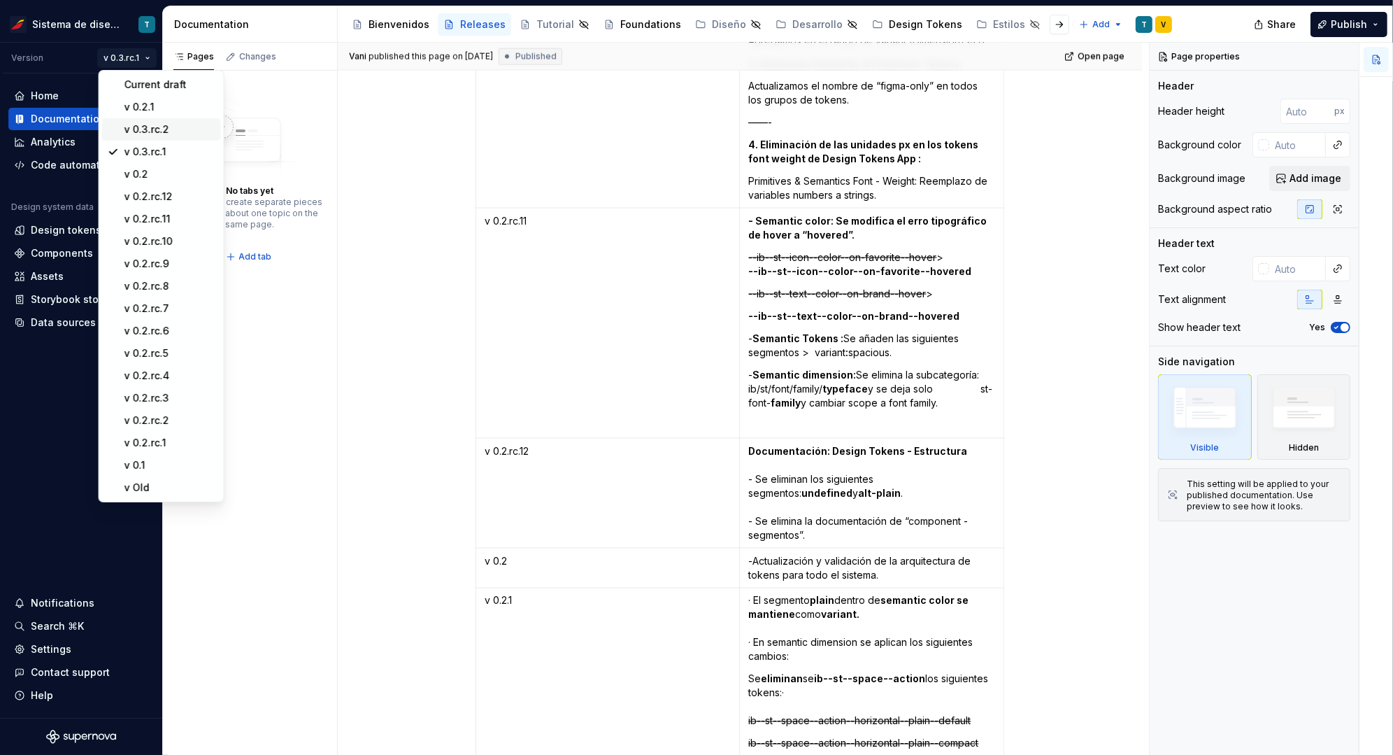
click at [159, 129] on div "v 0.3.rc.2" at bounding box center [170, 129] width 91 height 14
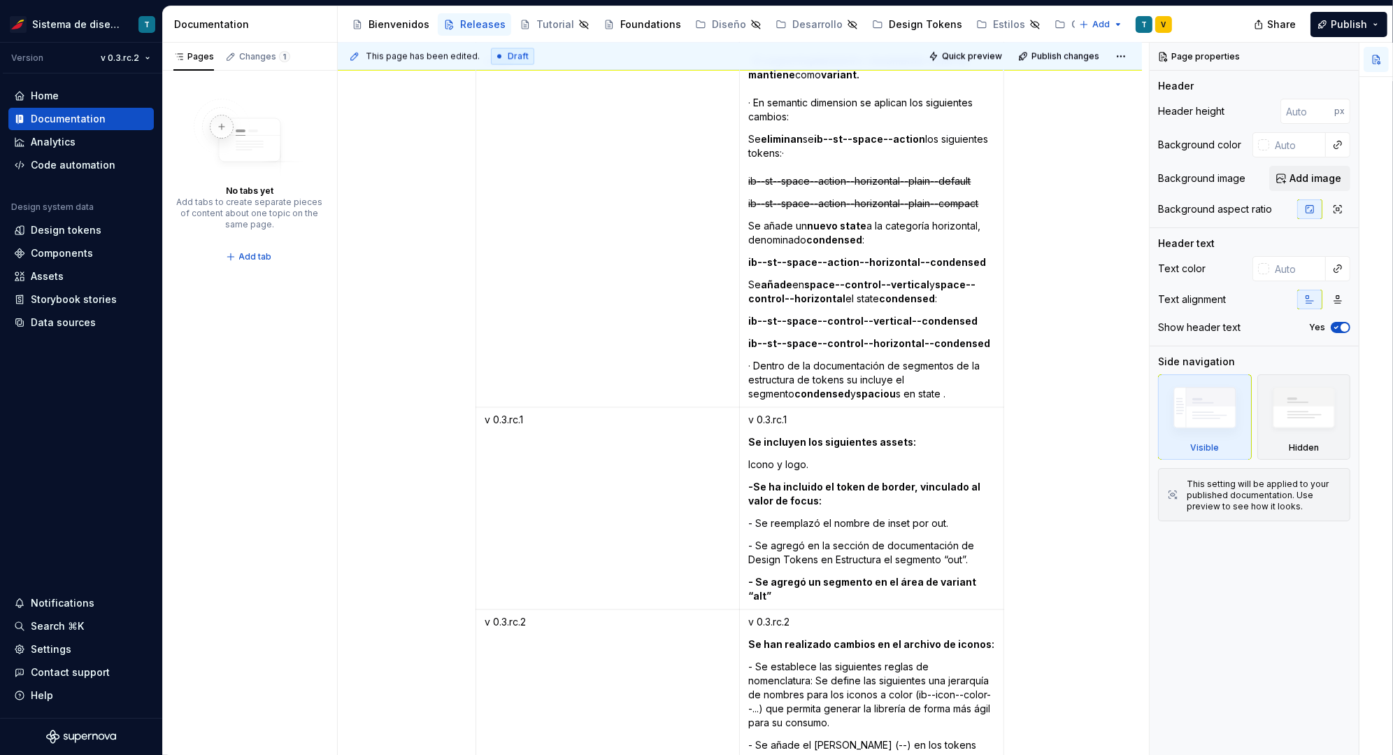
scroll to position [3181, 0]
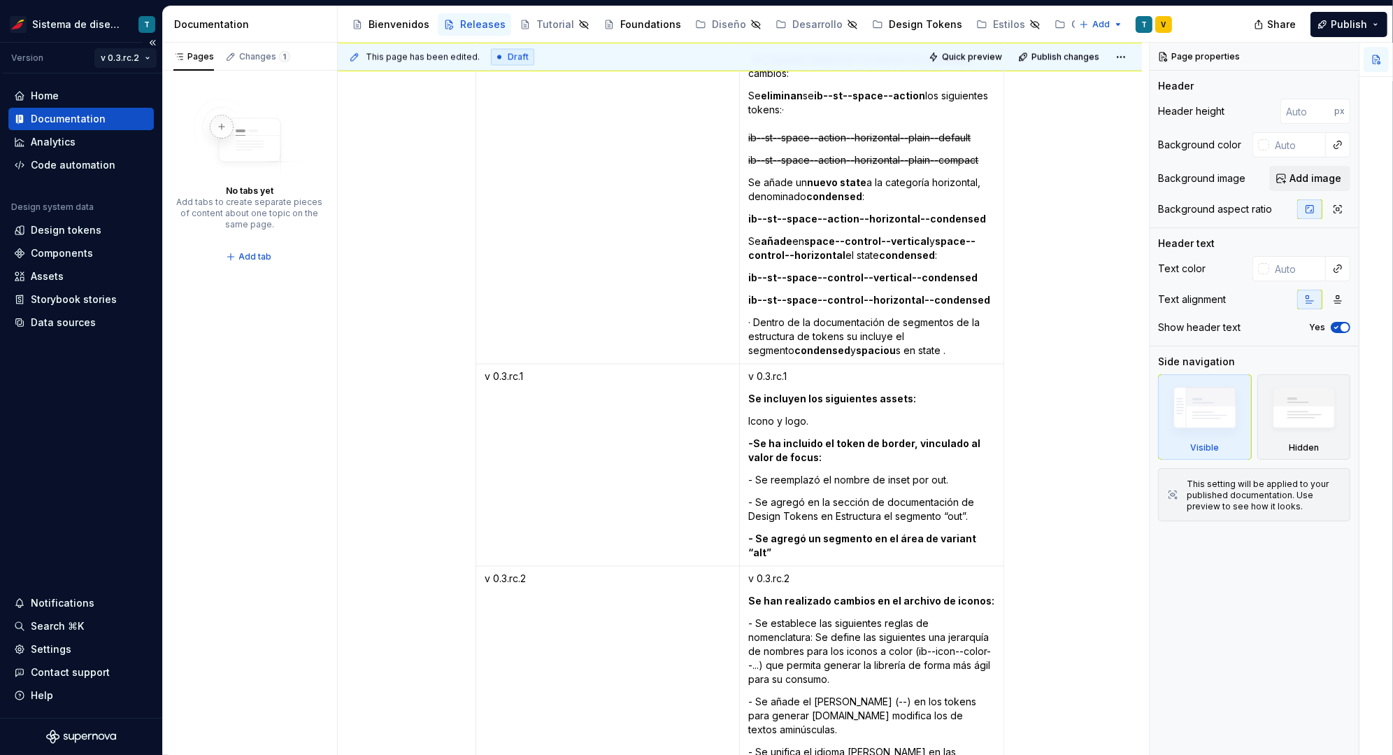
click at [125, 59] on html "Sistema de diseño Iberia T Version v 0.3.rc.2 Home Documentation Analytics Code…" at bounding box center [696, 377] width 1393 height 755
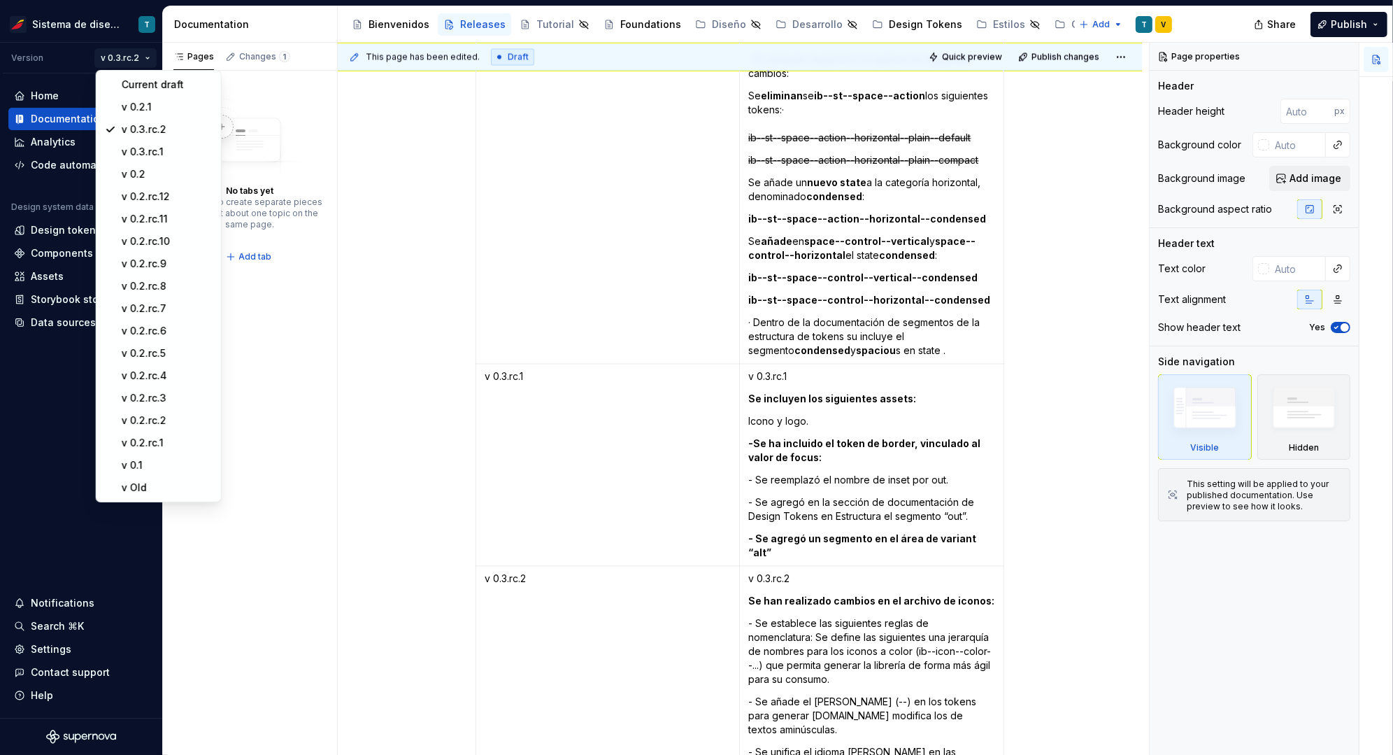
type textarea "*"
click at [802, 475] on html "Sistema de diseño Iberia T Version v 0.3.rc.2 Home Documentation Analytics Code…" at bounding box center [696, 377] width 1393 height 755
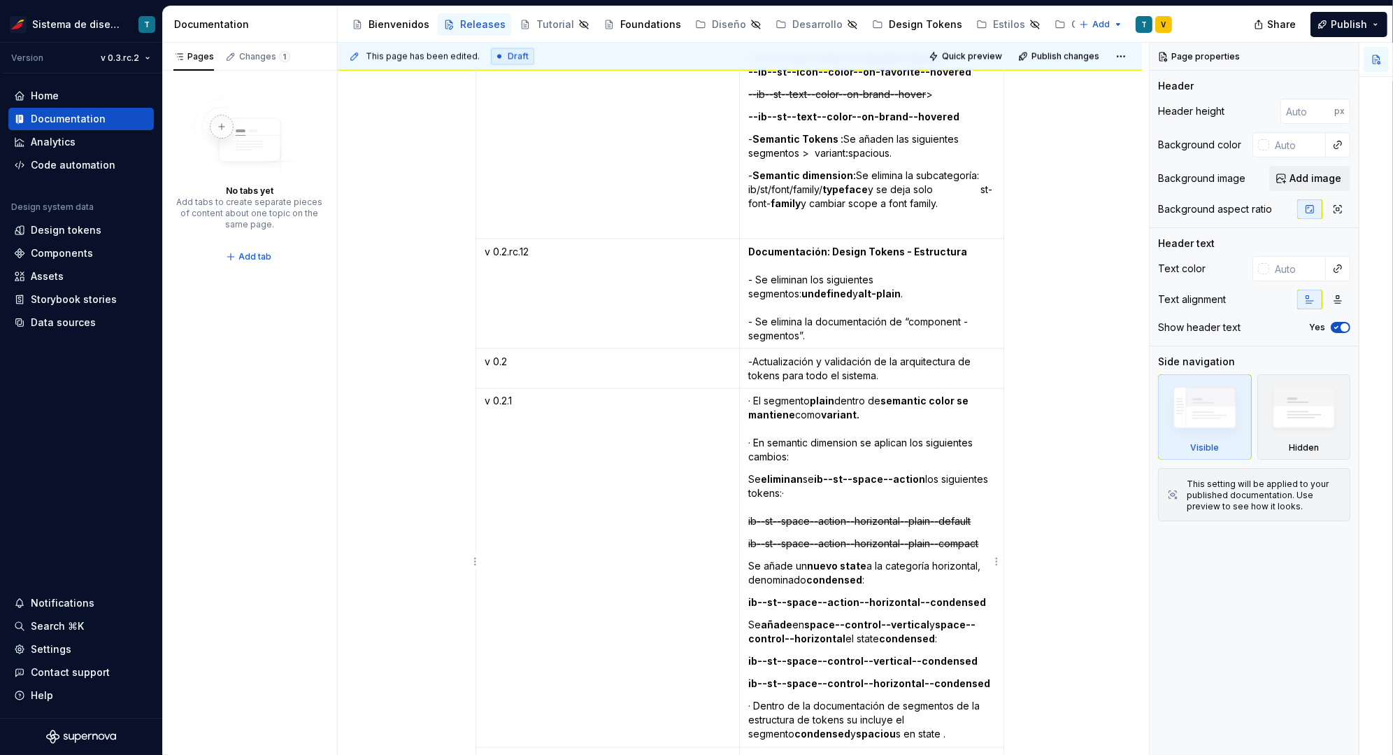
scroll to position [2827, 0]
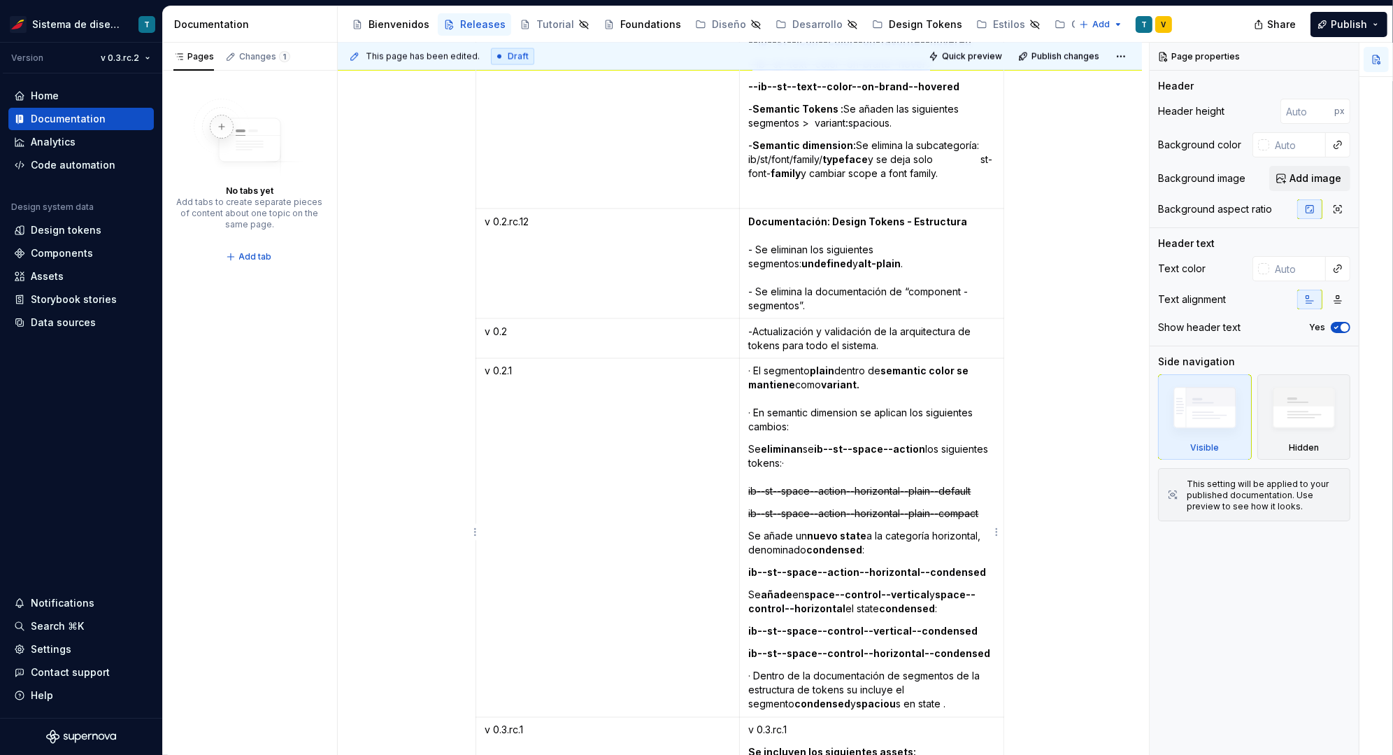
click at [928, 702] on p "· Dentro de la documentación de segmentos de la estructura de tokens su incluye…" at bounding box center [871, 690] width 247 height 42
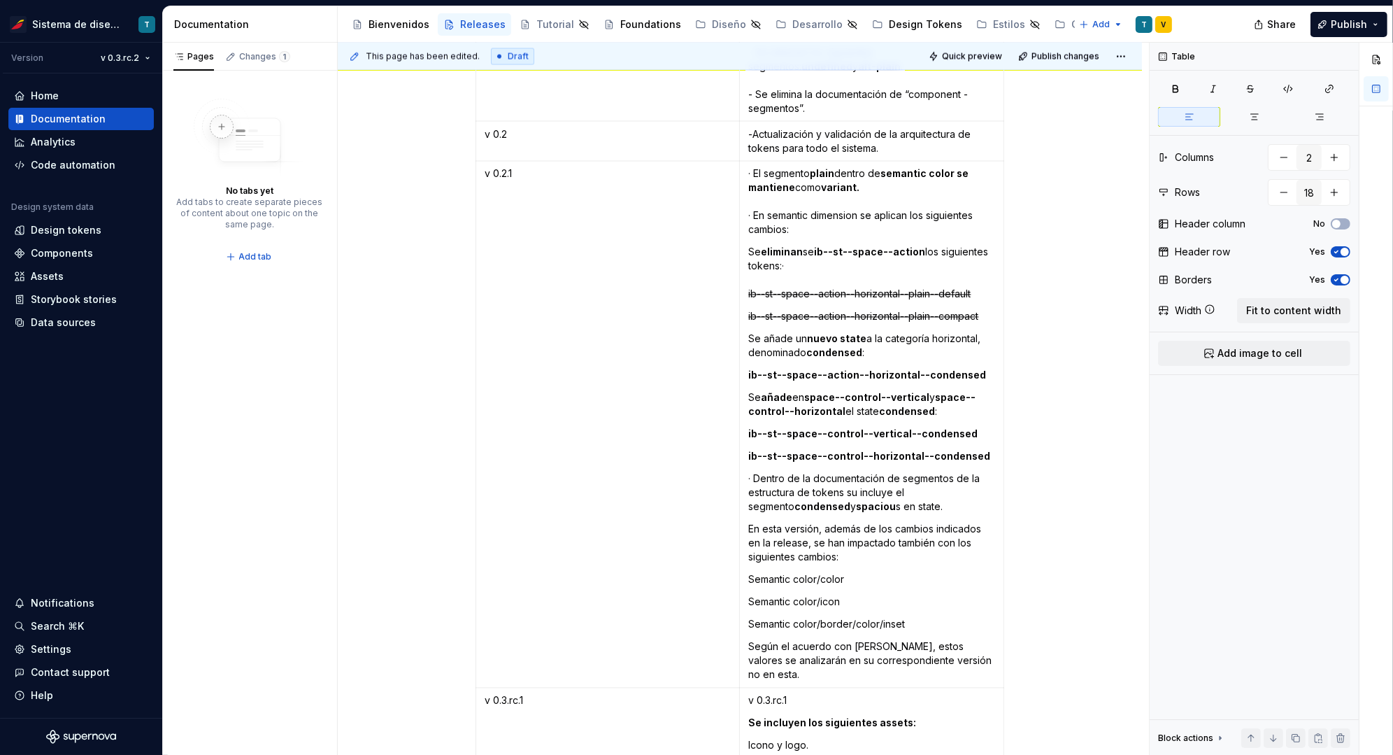
scroll to position [3034, 0]
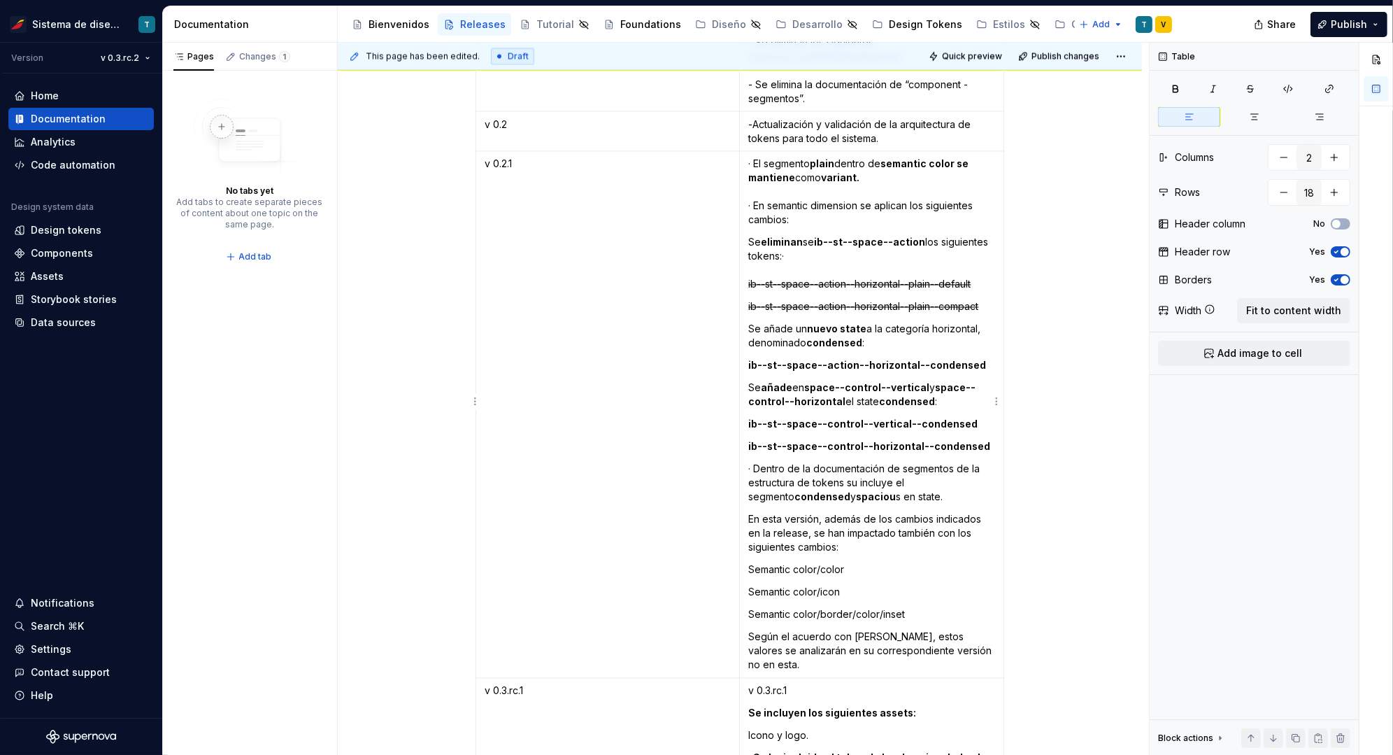
click at [795, 516] on p "En esta versión, además de los cambios indicados en la release, se han impactad…" at bounding box center [871, 534] width 247 height 42
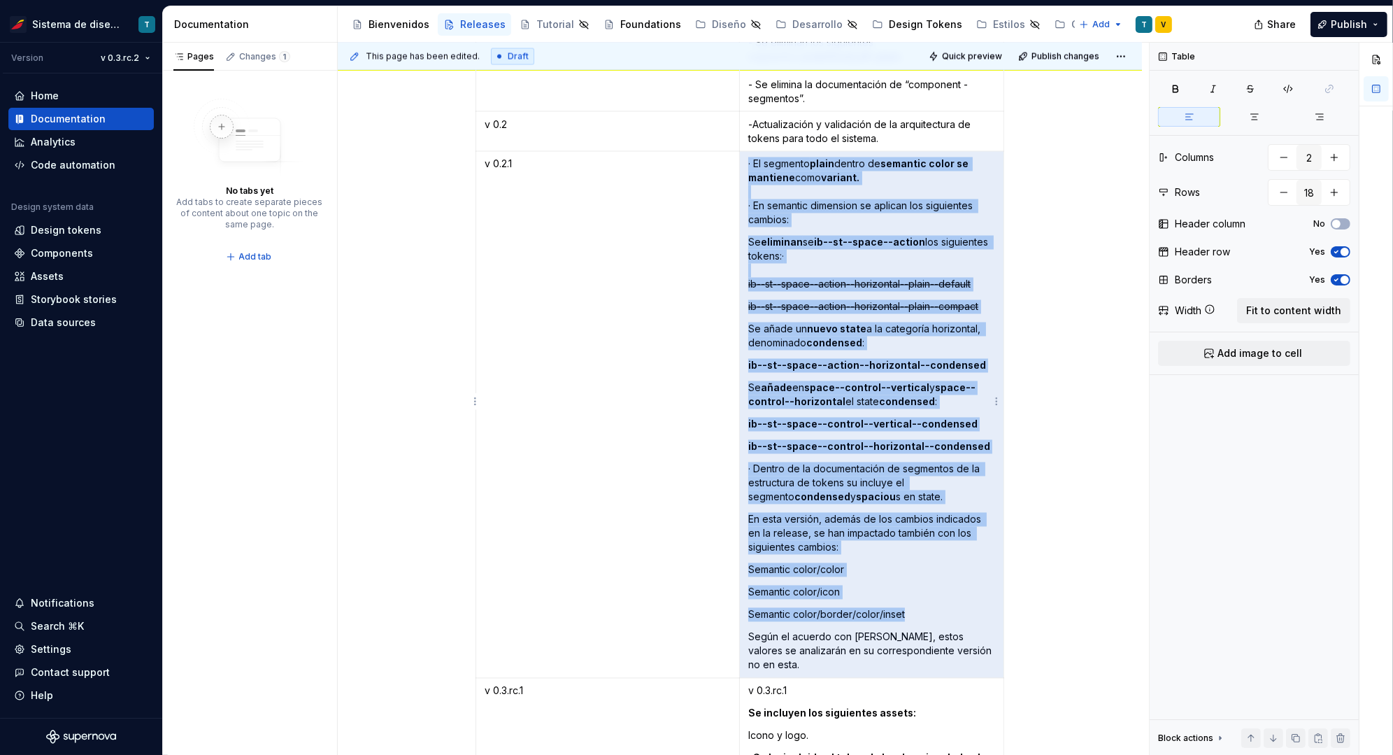
drag, startPoint x: 994, startPoint y: 645, endPoint x: 746, endPoint y: 513, distance: 280.4
click at [746, 513] on td "· El segmento plain dentro de semantic color se mantiene como variant. · En sem…" at bounding box center [872, 415] width 264 height 527
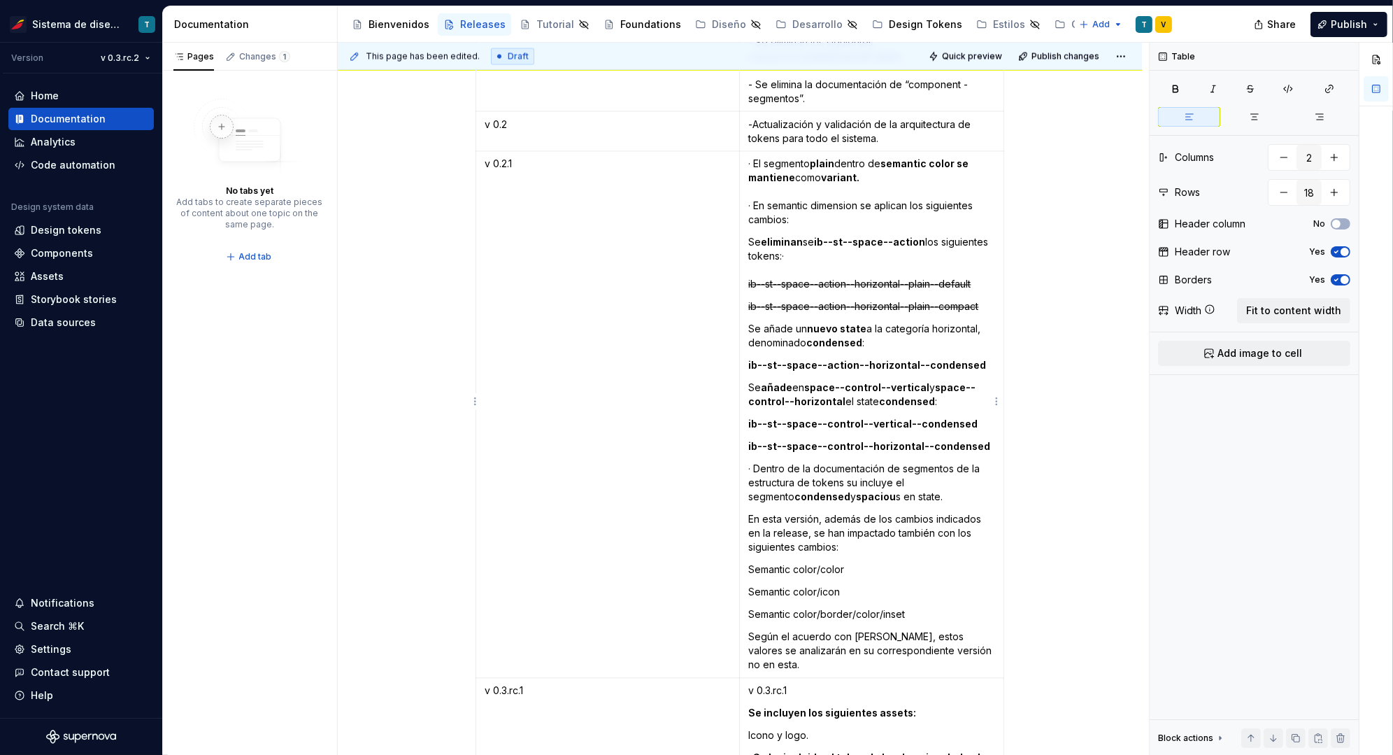
click at [753, 513] on p "En esta versión, además de los cambios indicados en la release, se han impactad…" at bounding box center [871, 534] width 247 height 42
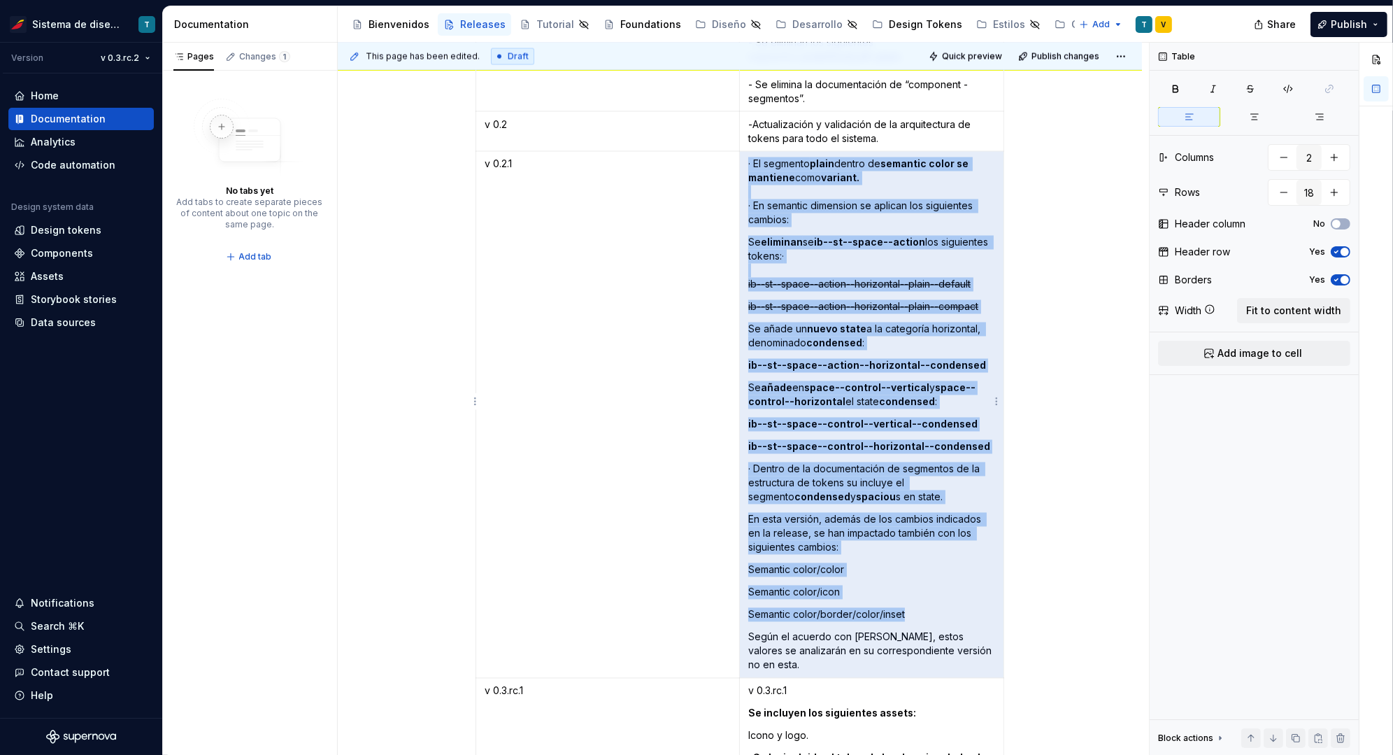
drag, startPoint x: 749, startPoint y: 512, endPoint x: 1000, endPoint y: 640, distance: 281.9
click at [986, 644] on td "· El segmento plain dentro de semantic color se mantiene como variant. · En sem…" at bounding box center [872, 415] width 264 height 527
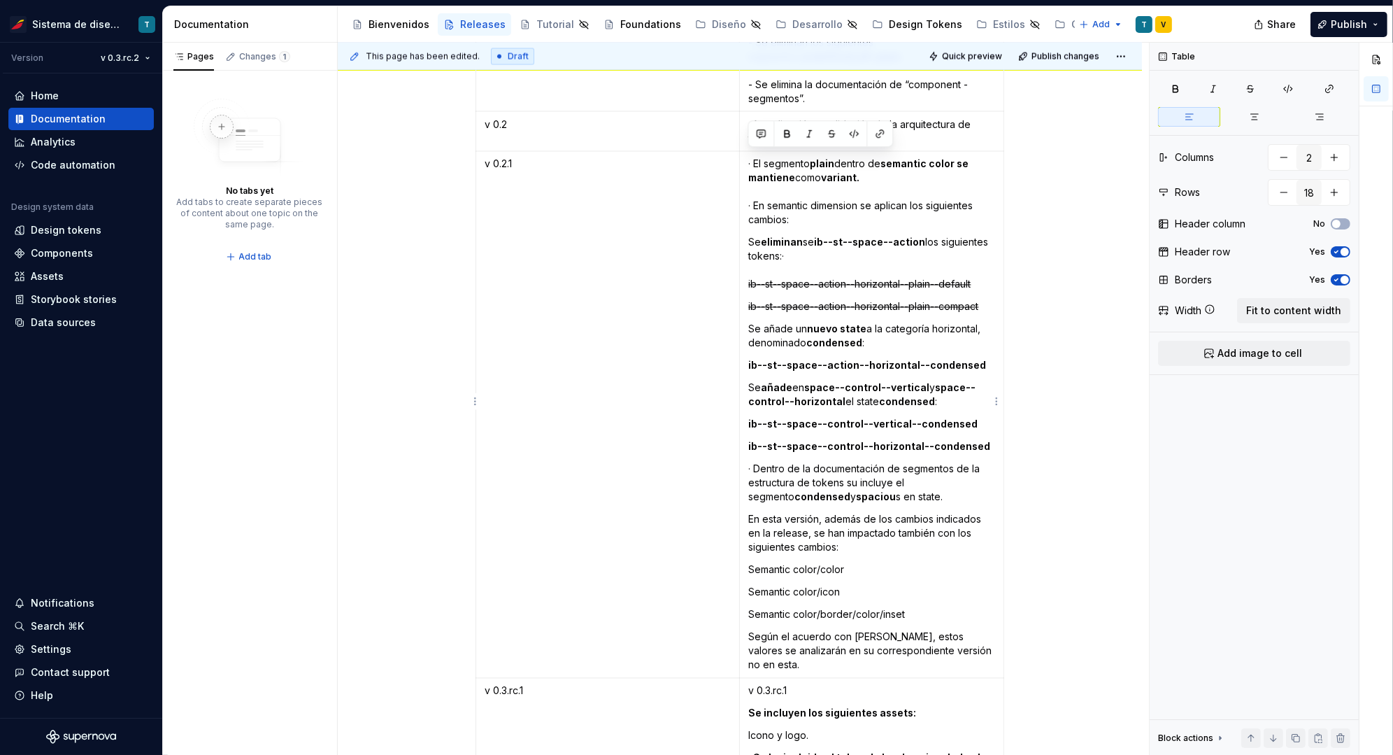
click at [992, 643] on p "Según el acuerdo con [PERSON_NAME], estos valores se analizarán en su correspon…" at bounding box center [871, 651] width 247 height 42
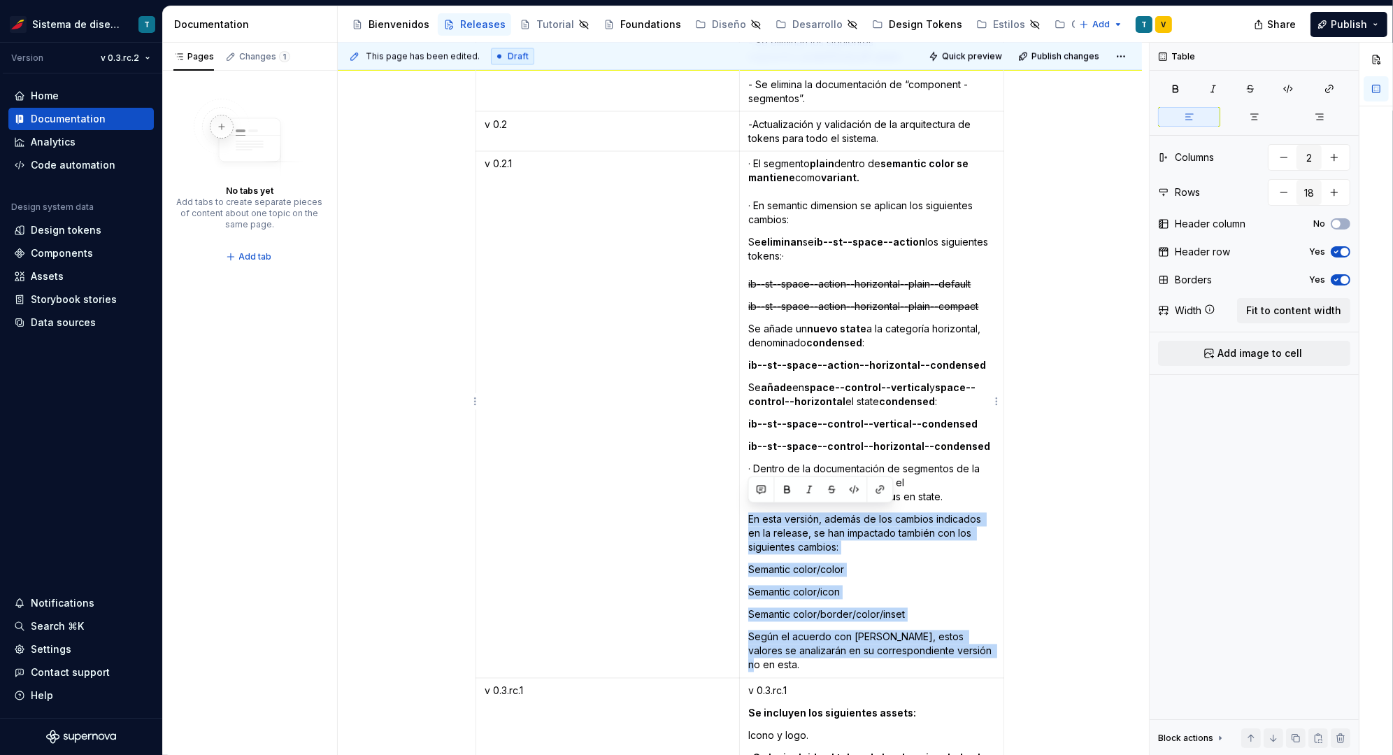
drag, startPoint x: 968, startPoint y: 638, endPoint x: 749, endPoint y: 514, distance: 251.5
click at [749, 514] on td "· El segmento plain dentro de semantic color se mantiene como variant. · En sem…" at bounding box center [872, 415] width 264 height 527
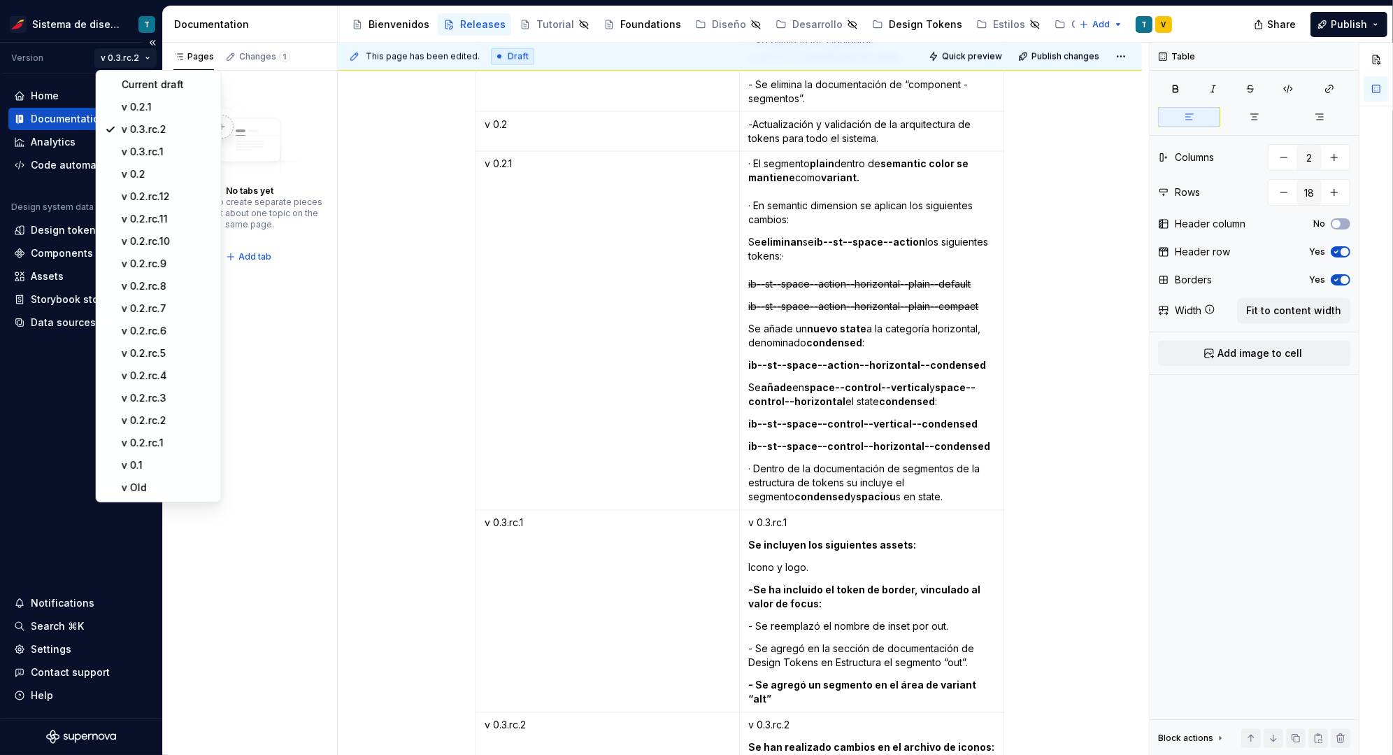
click at [130, 52] on html "Sistema de diseño Iberia T Version v 0.3.rc.2 Home Documentation Analytics Code…" at bounding box center [696, 377] width 1393 height 755
click at [144, 106] on div "v 0.2.1" at bounding box center [167, 107] width 91 height 14
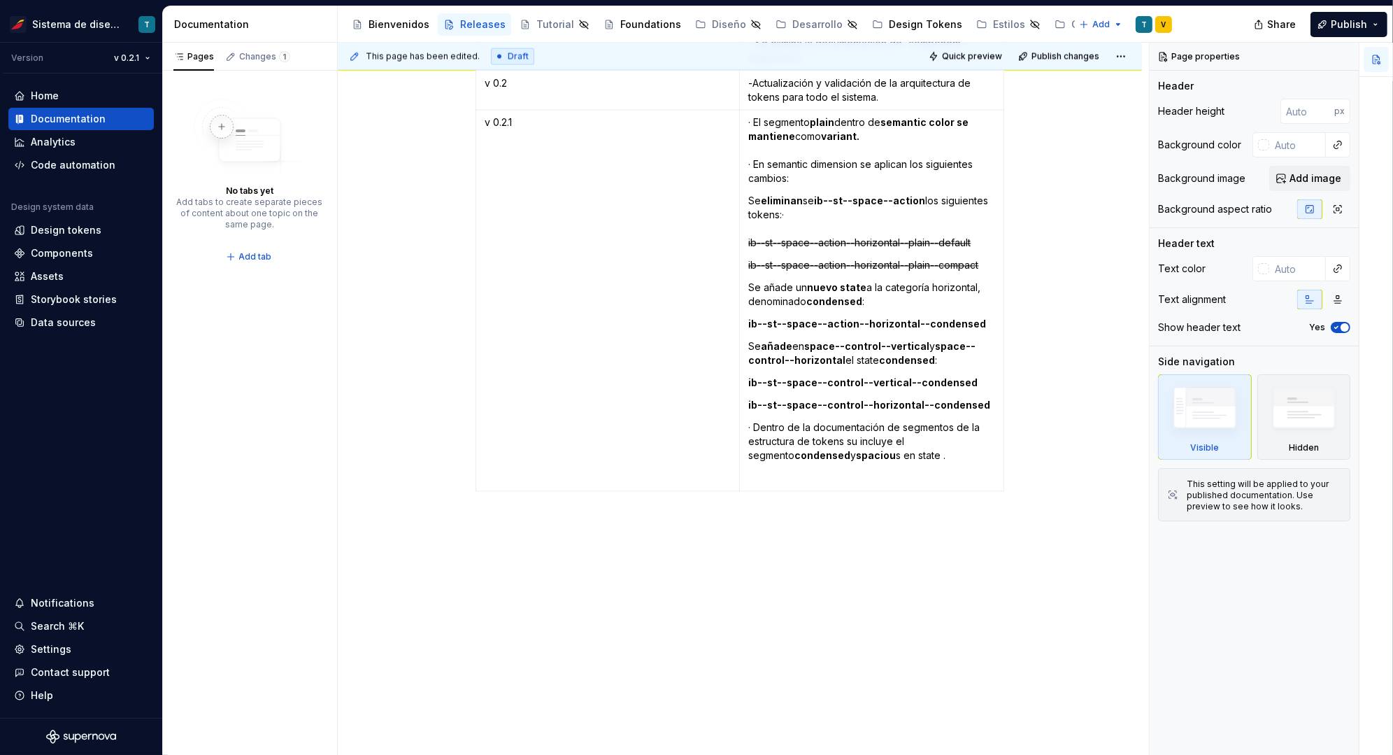
scroll to position [3088, 0]
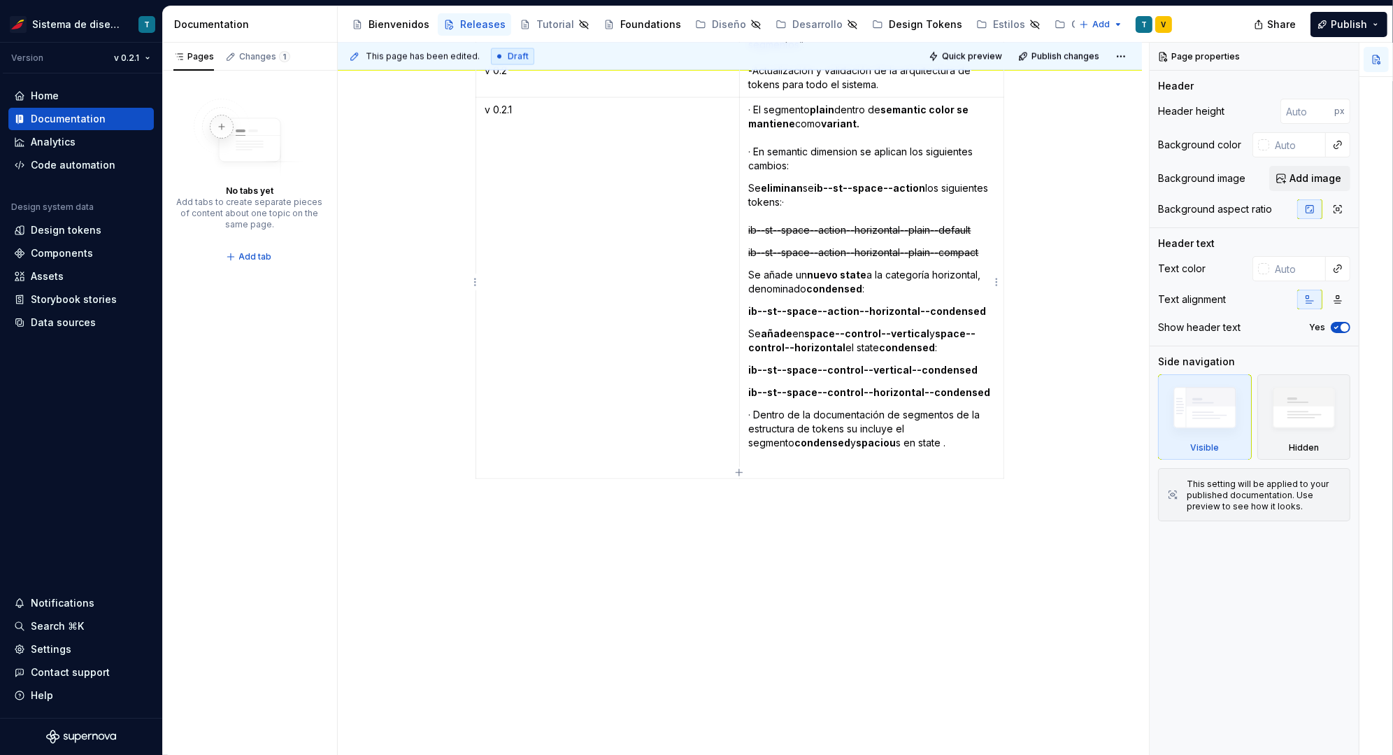
click at [851, 459] on p at bounding box center [871, 466] width 247 height 14
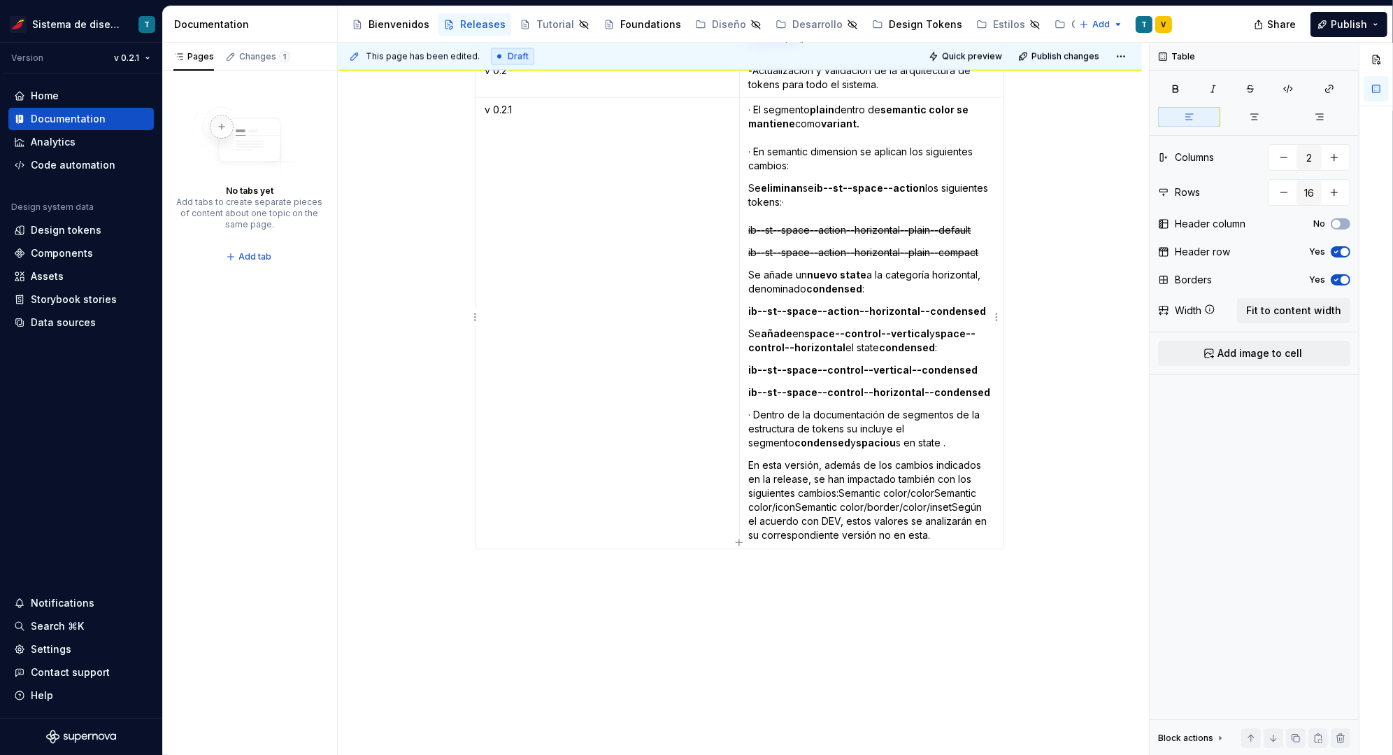
click at [841, 488] on p "En esta versión, además de los cambios indicados en la release, se han impactad…" at bounding box center [871, 501] width 247 height 84
click at [845, 510] on p "Semantic color/colorSemantic color/iconSemantic color/border/color/insetSegún e…" at bounding box center [871, 537] width 247 height 56
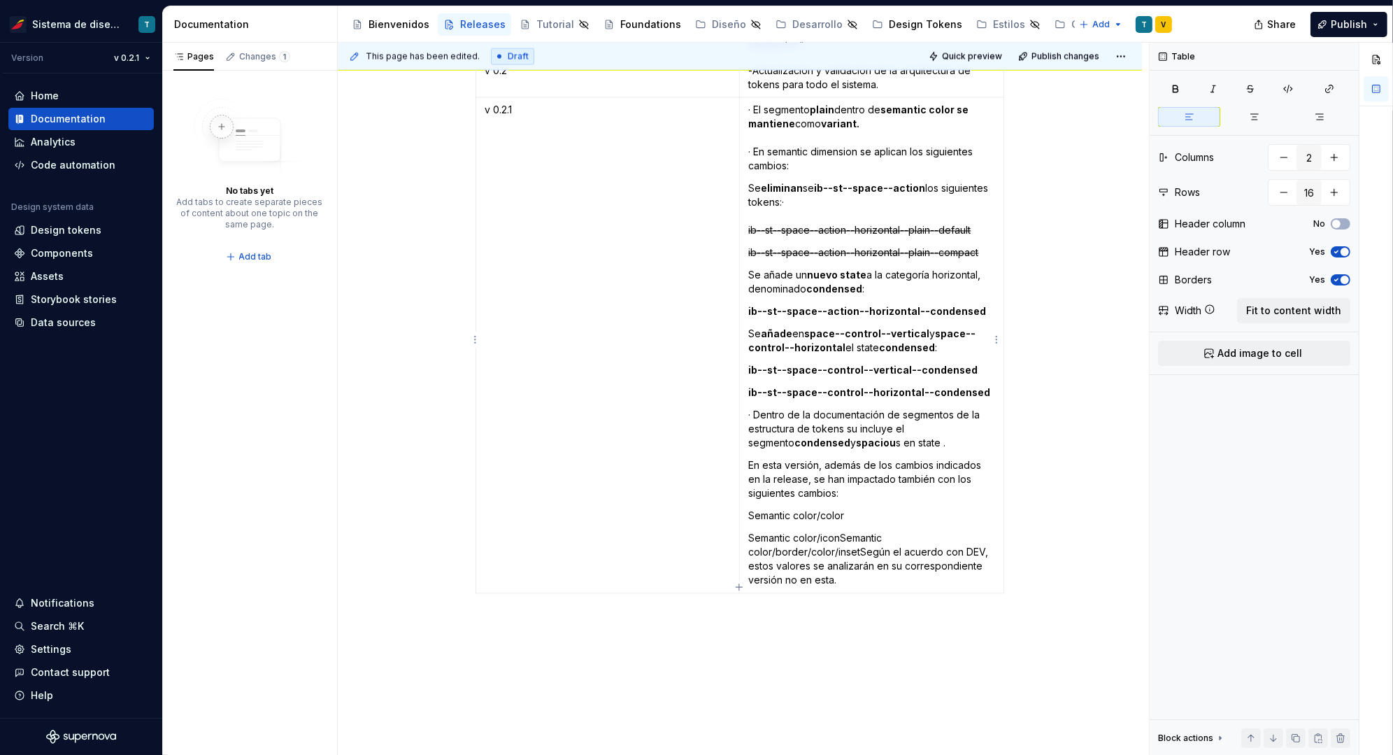
click at [858, 546] on p "Semantic color/iconSemantic color/border/color/insetSegún el acuerdo con DEV, e…" at bounding box center [871, 560] width 247 height 56
click at [839, 532] on p "Semantic color/iconSemantic color/border/color/inset" at bounding box center [871, 546] width 247 height 28
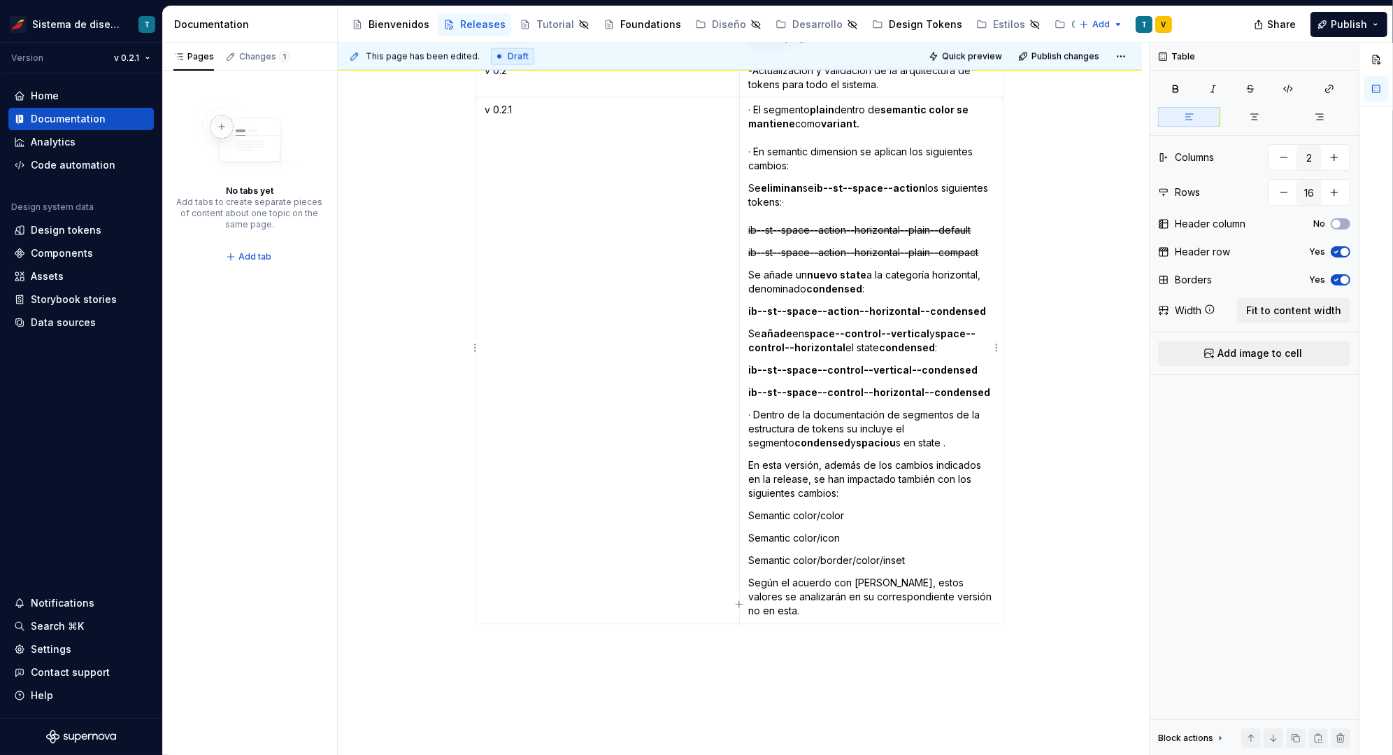
click at [939, 594] on p "Según el acuerdo con [PERSON_NAME], estos valores se analizarán en su correspon…" at bounding box center [871, 597] width 247 height 42
drag, startPoint x: 708, startPoint y: 669, endPoint x: 738, endPoint y: 645, distance: 38.8
click at [709, 669] on div "This page has been edited. Draft Quick preview Publish changes Releases El apar…" at bounding box center [743, 399] width 811 height 713
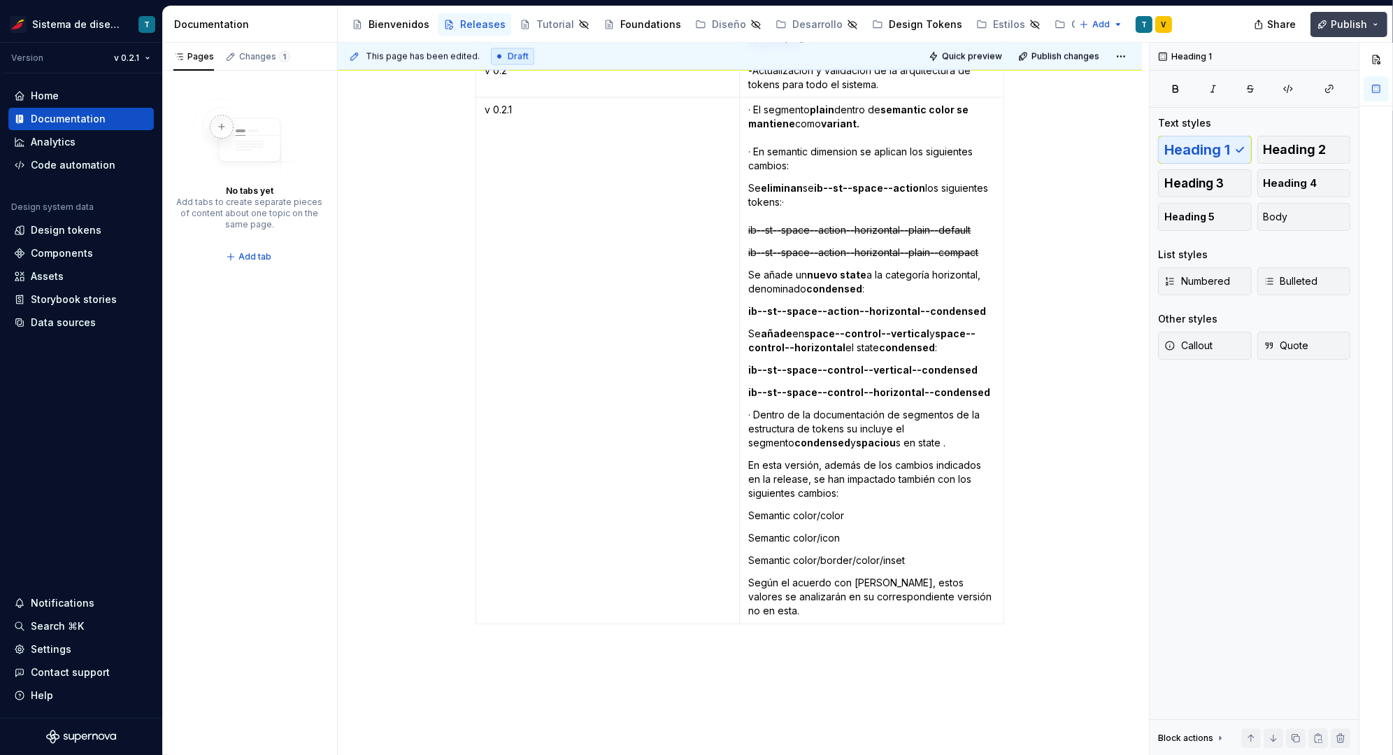
click at [1345, 24] on span "Publish" at bounding box center [1349, 24] width 36 height 14
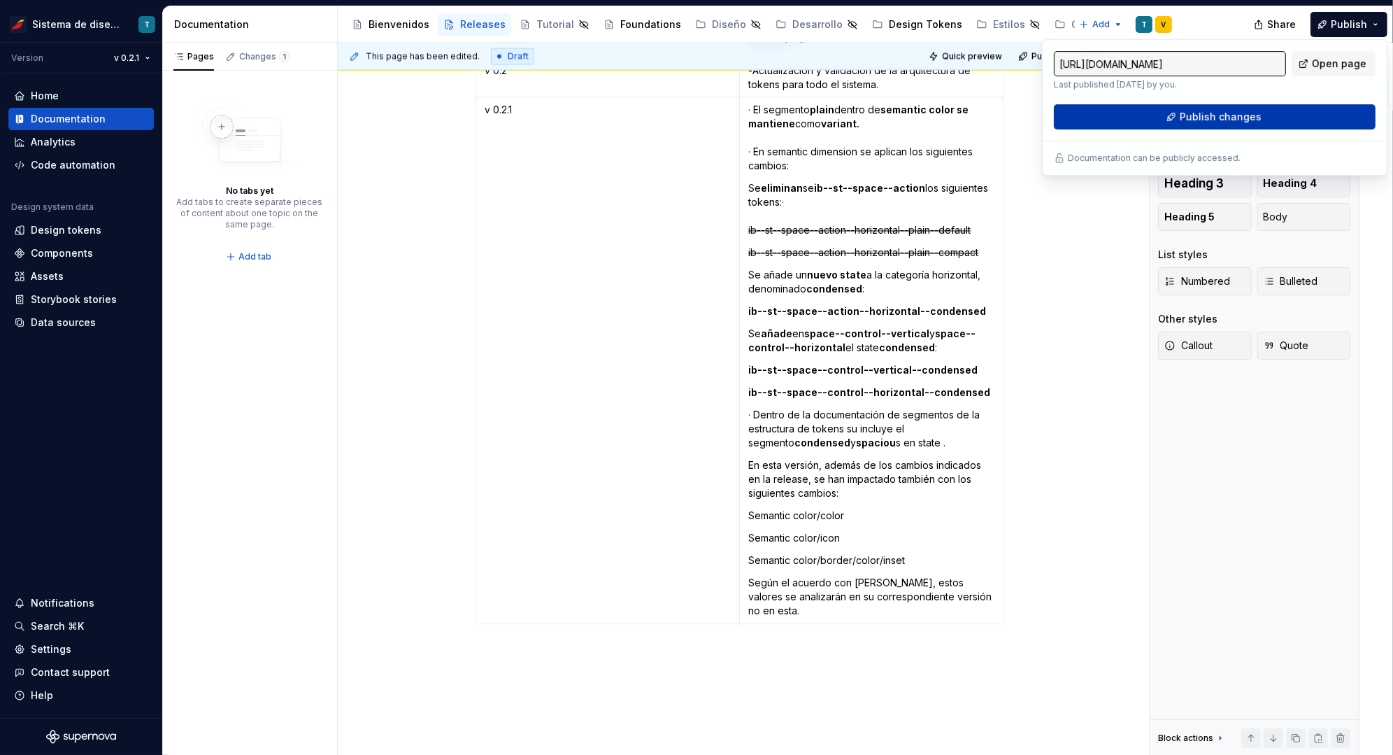
click at [1262, 112] on button "Publish changes" at bounding box center [1215, 116] width 322 height 25
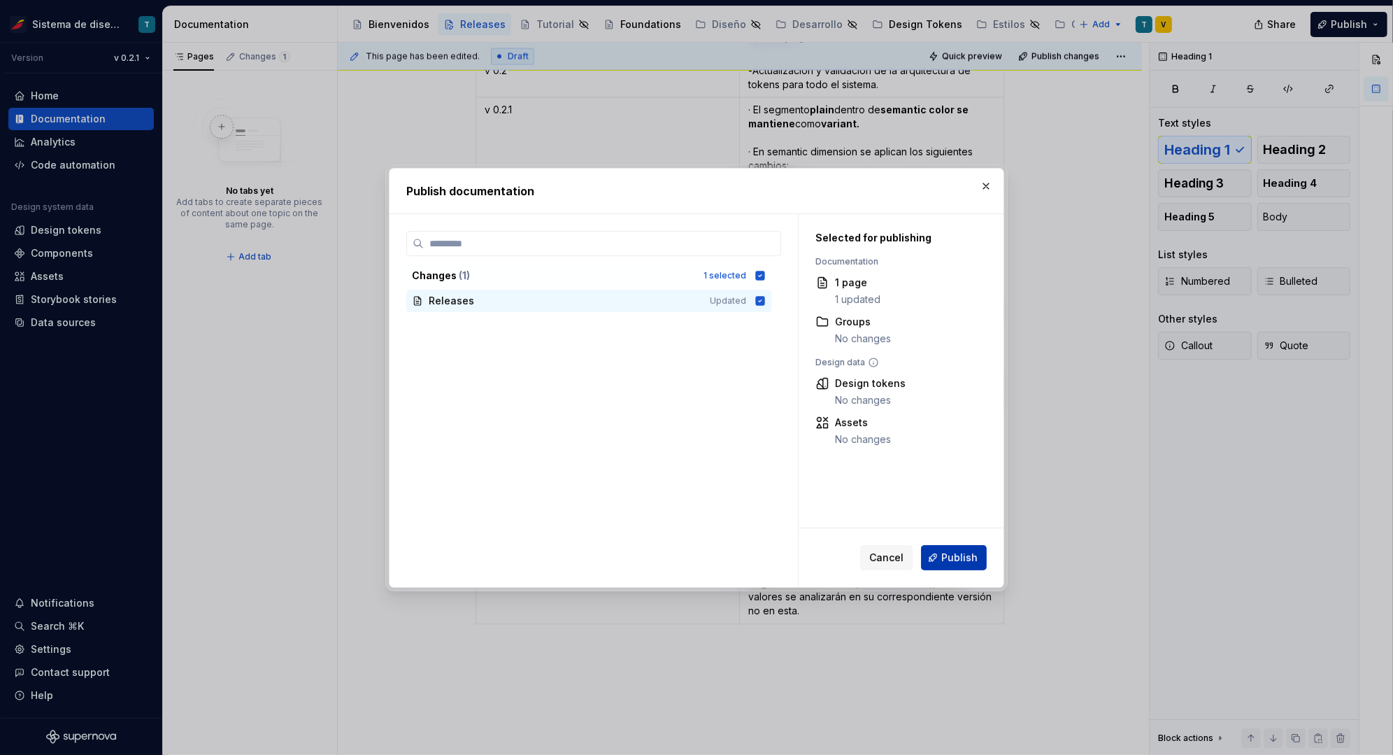
click at [960, 560] on span "Publish" at bounding box center [960, 558] width 36 height 14
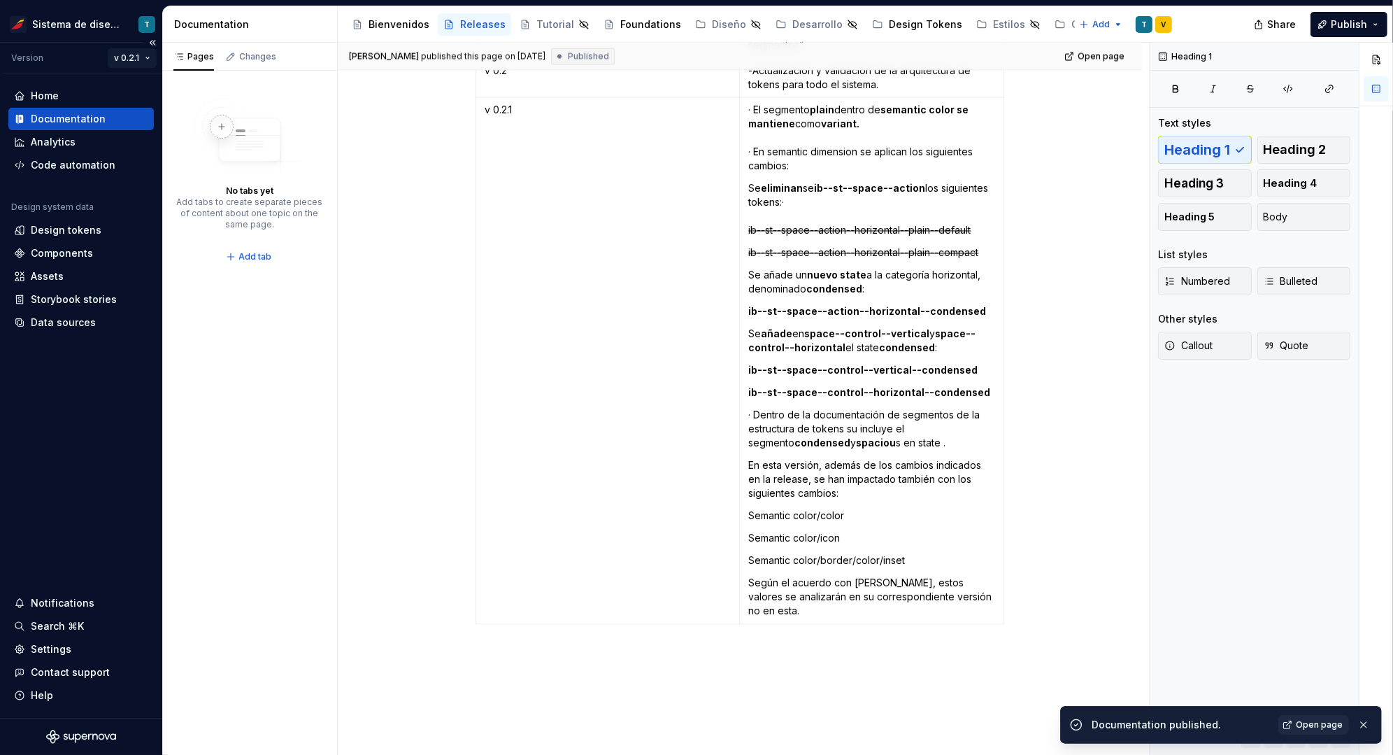
click at [141, 59] on html "Sistema de diseño Iberia T Version v 0.2.1 Home Documentation Analytics Code au…" at bounding box center [696, 377] width 1393 height 755
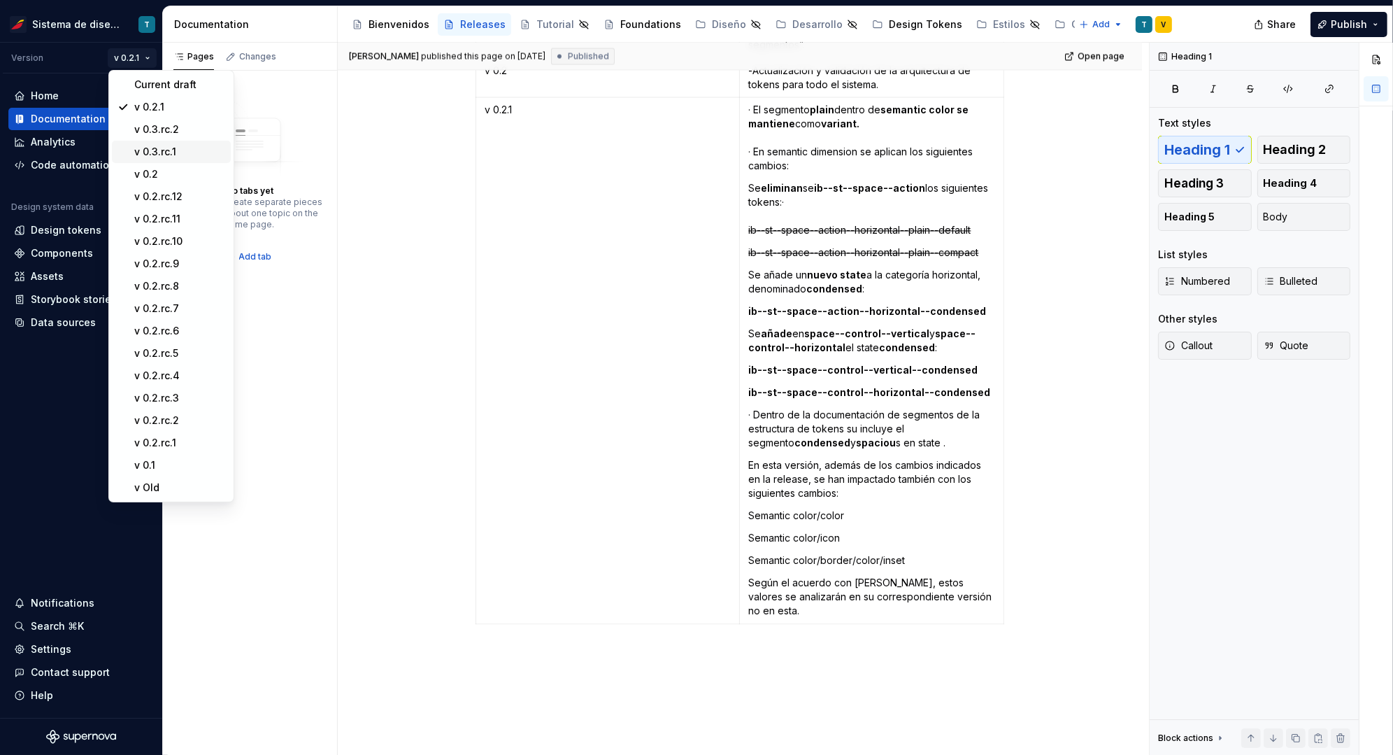
click at [164, 149] on div "v 0.3.rc.1" at bounding box center [179, 152] width 91 height 14
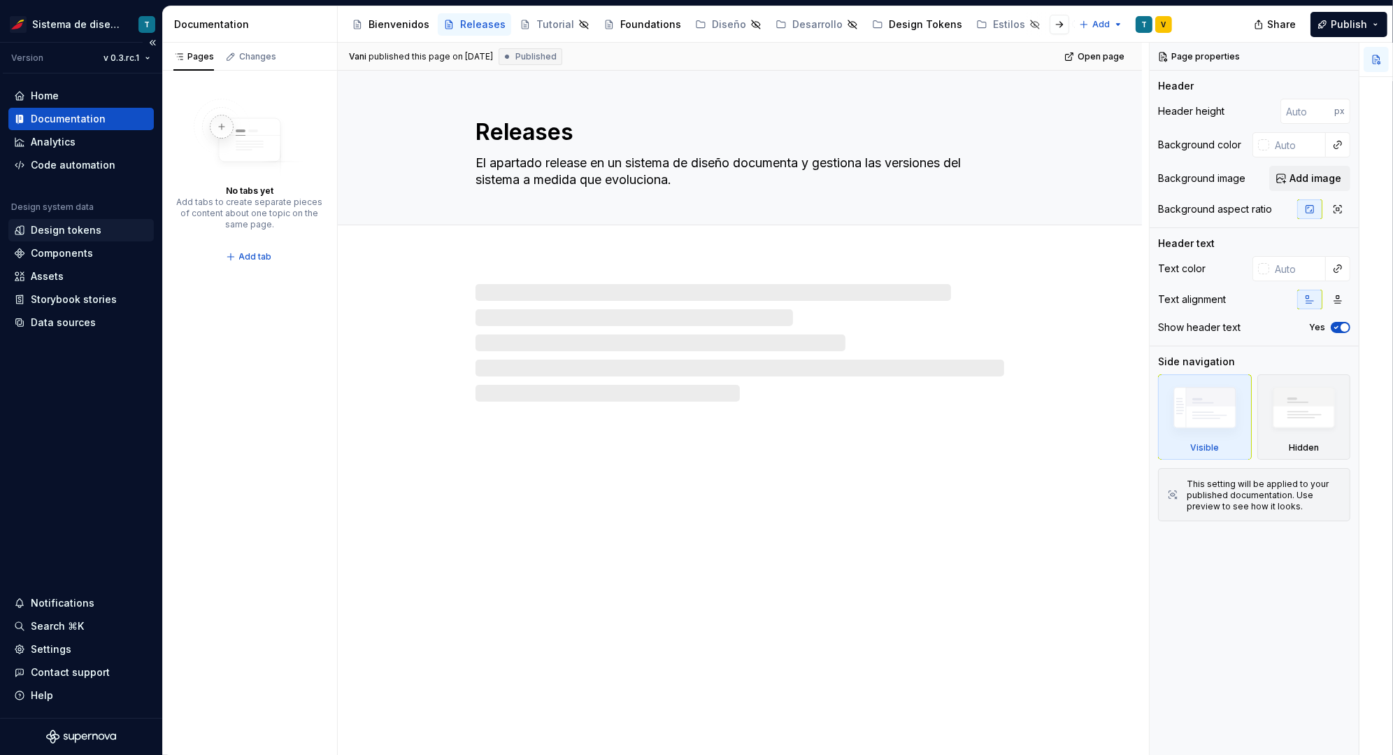
click at [89, 228] on div "Design tokens" at bounding box center [66, 230] width 71 height 14
type textarea "*"
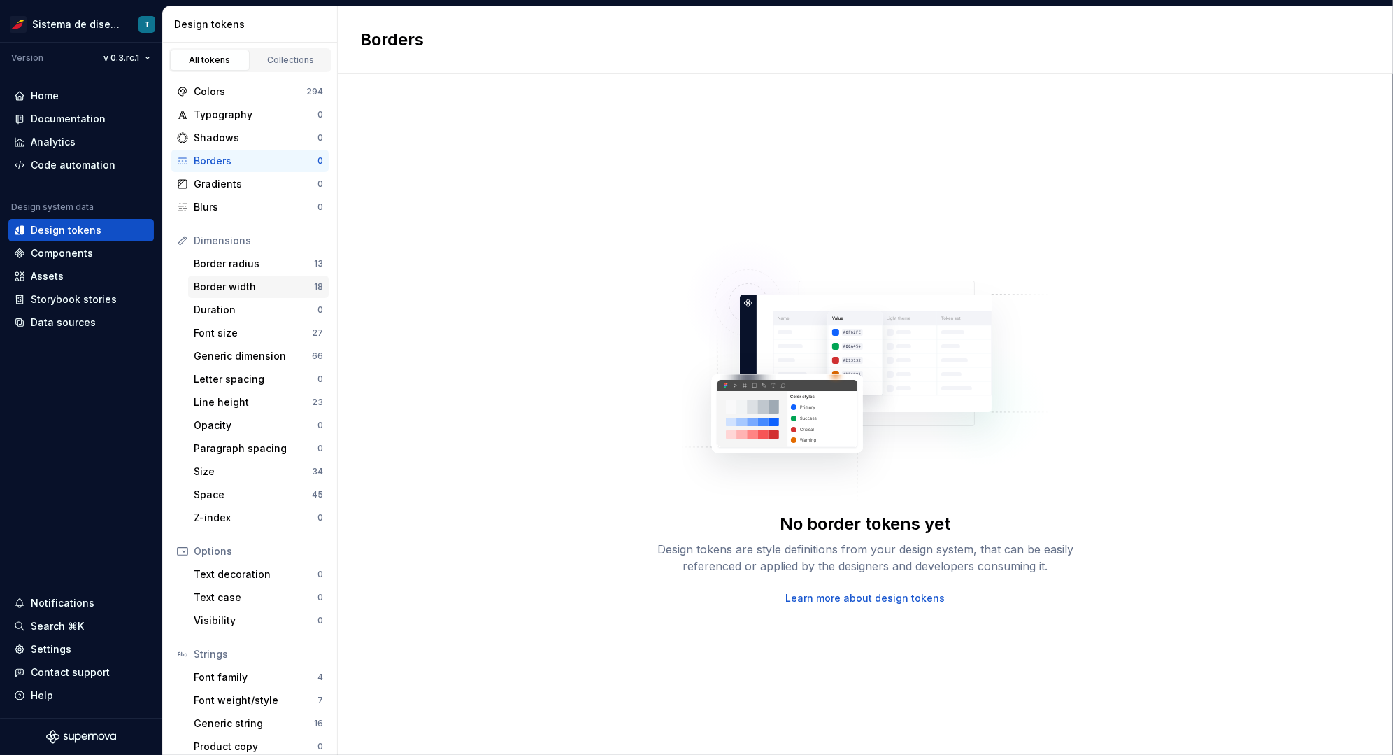
scroll to position [10, 0]
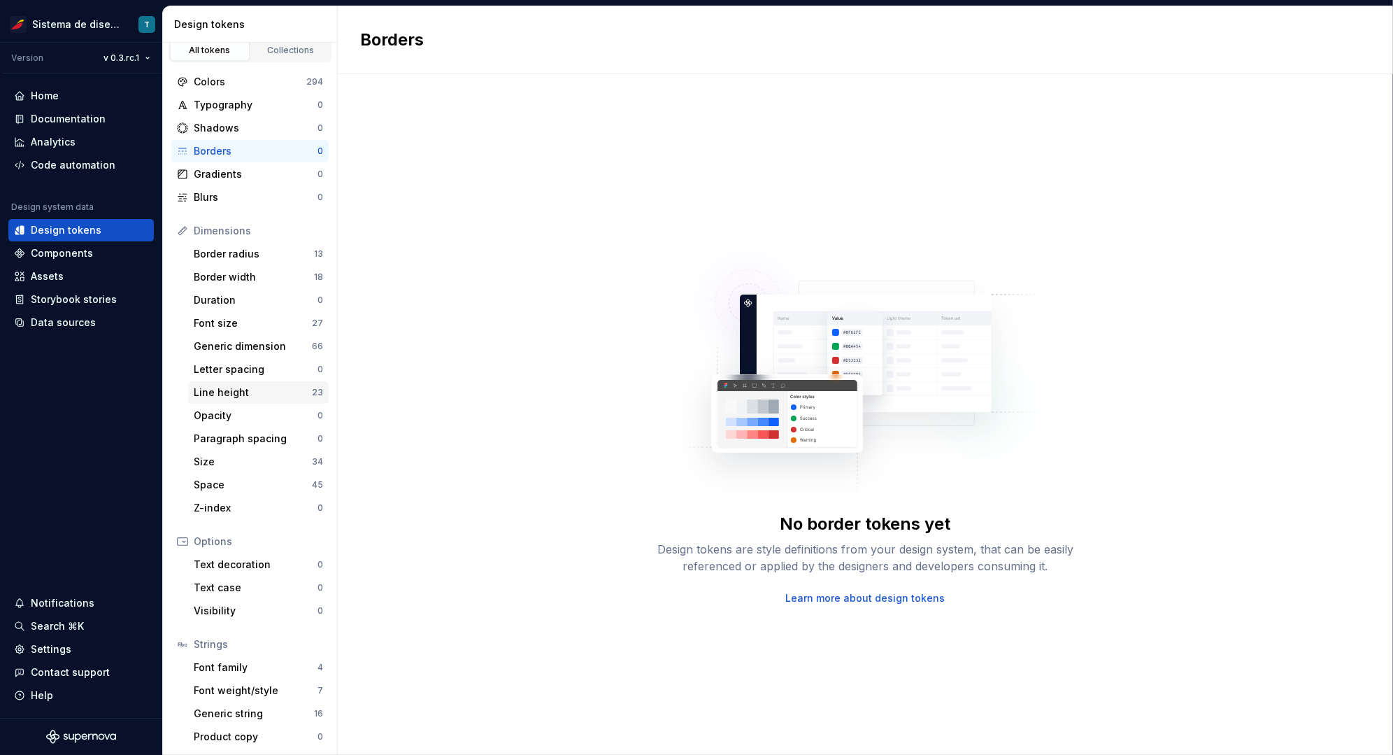
click at [288, 386] on div "Line height" at bounding box center [253, 392] width 118 height 14
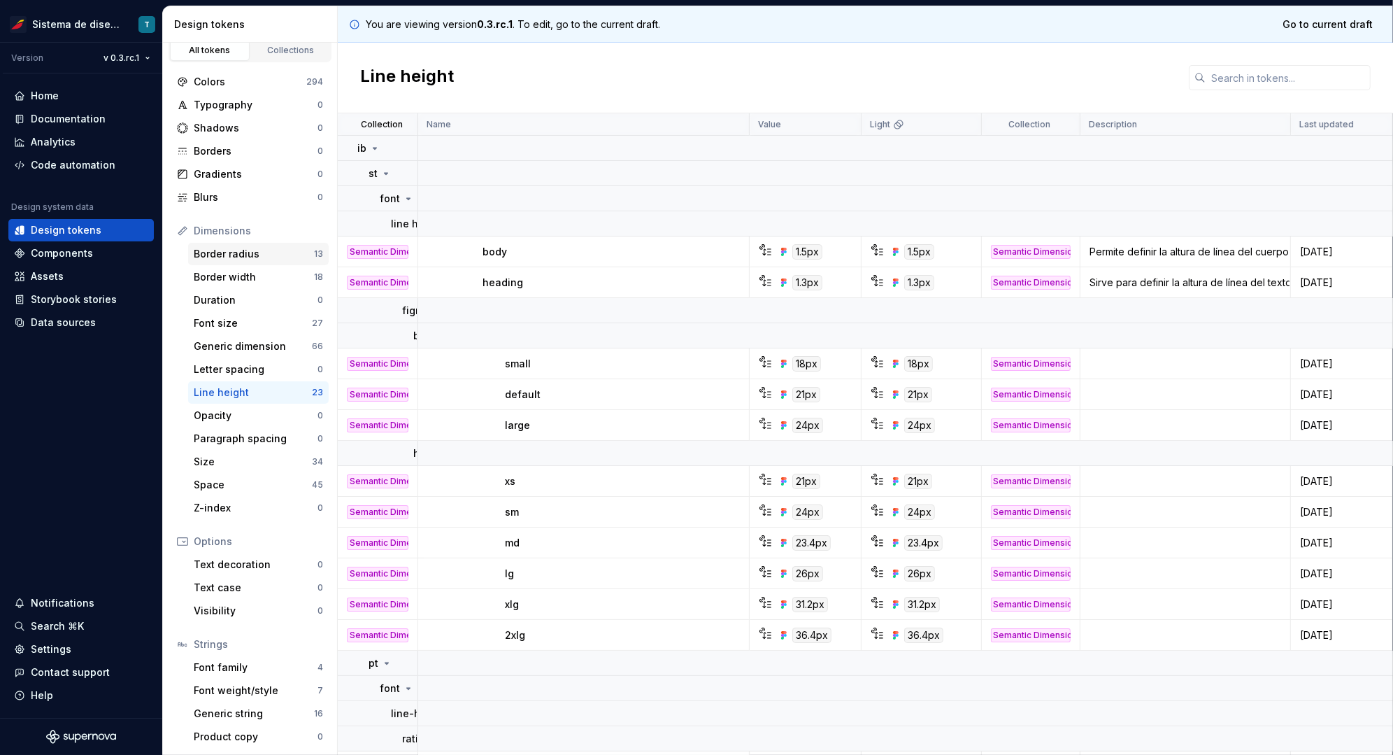
click at [241, 253] on div "Border radius" at bounding box center [254, 254] width 120 height 14
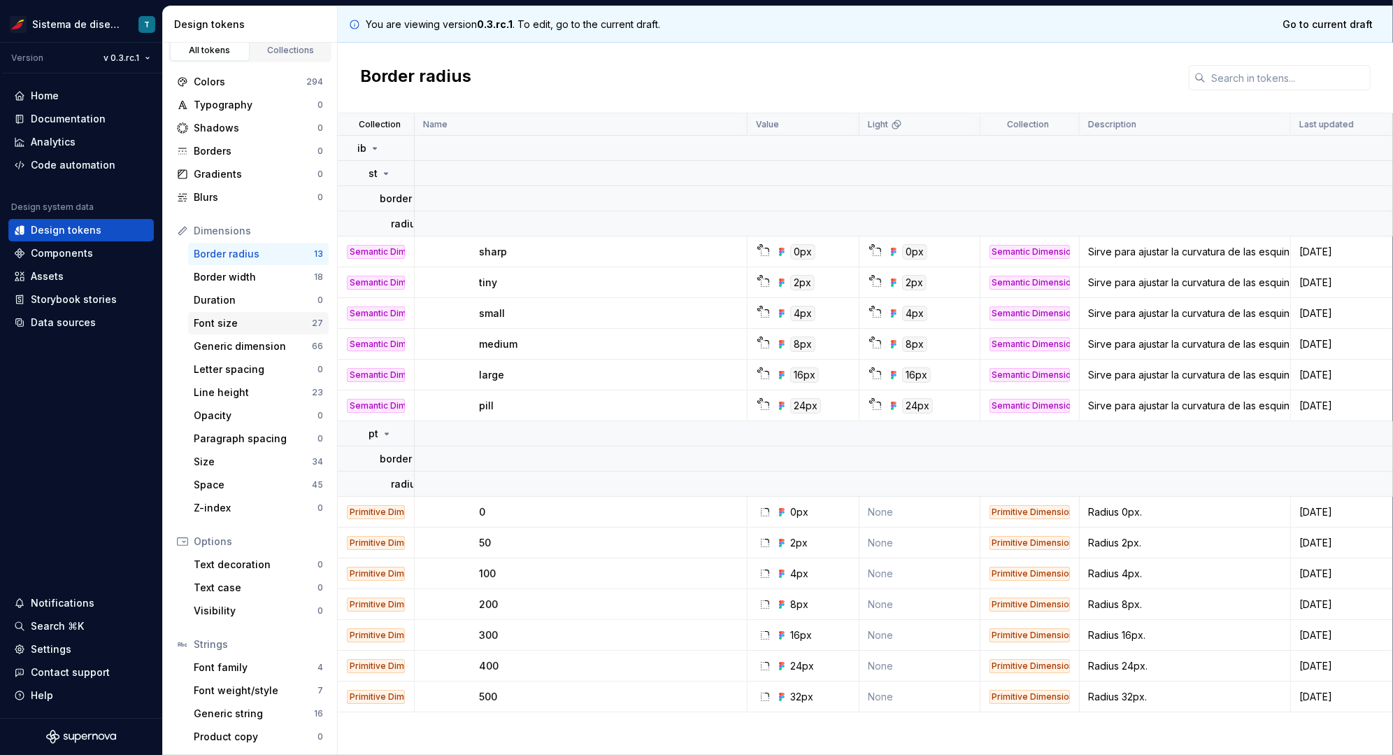
click at [250, 324] on div "Font size" at bounding box center [253, 323] width 118 height 14
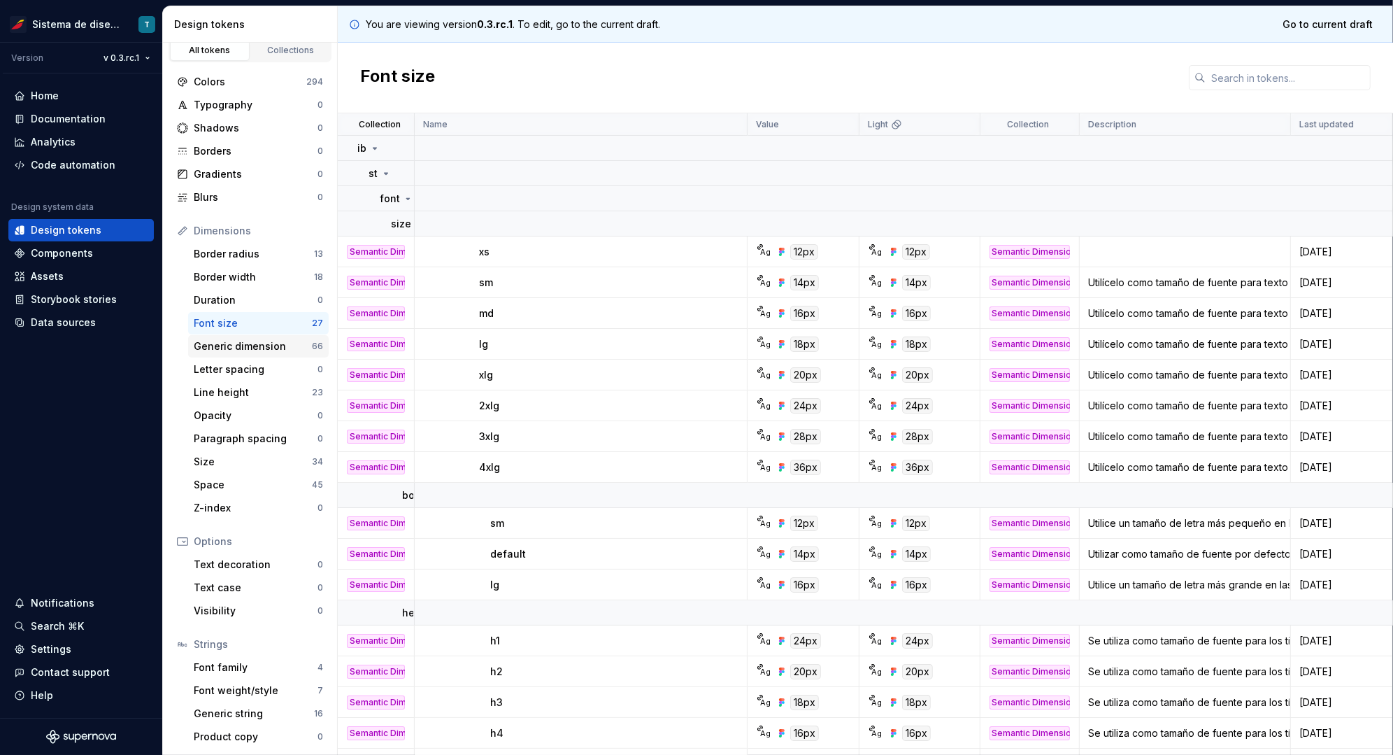
click at [257, 345] on div "Generic dimension" at bounding box center [253, 346] width 118 height 14
